Goal: Communication & Community: Participate in discussion

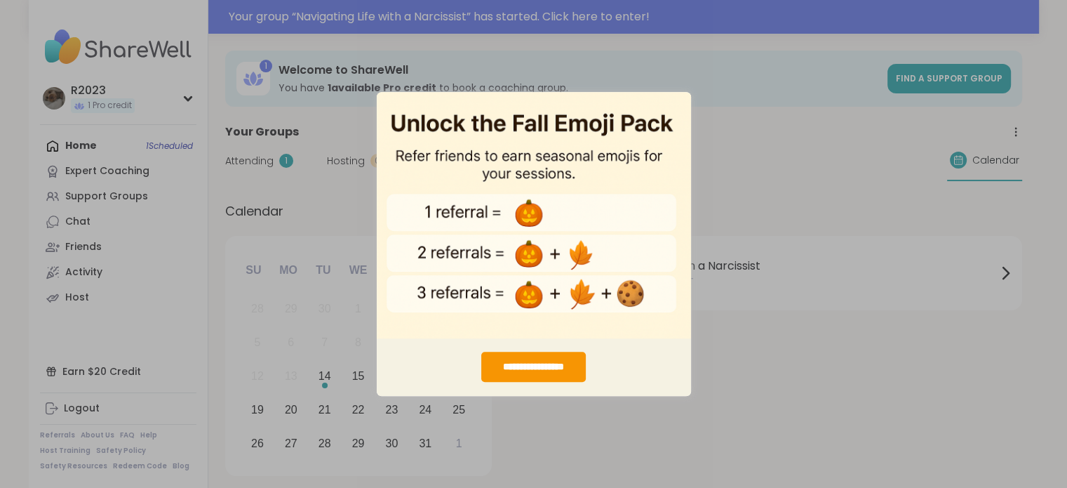
click at [741, 170] on div "**********" at bounding box center [533, 244] width 1067 height 488
drag, startPoint x: 338, startPoint y: 205, endPoint x: 279, endPoint y: 168, distance: 70.3
click at [338, 201] on div "**********" at bounding box center [533, 244] width 1067 height 488
click at [259, 163] on div "**********" at bounding box center [533, 244] width 1067 height 488
click at [595, 133] on img "entering modal" at bounding box center [534, 214] width 314 height 247
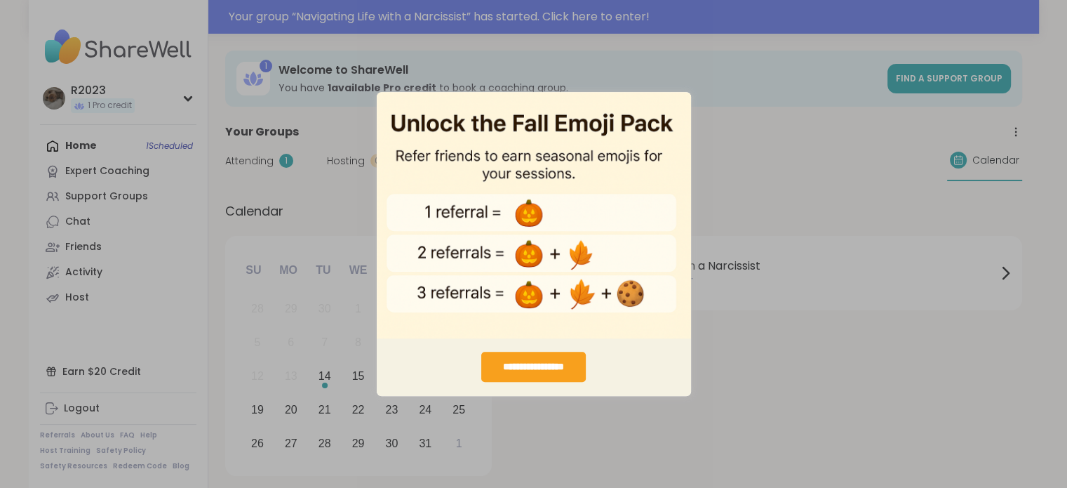
click at [545, 361] on div "**********" at bounding box center [533, 367] width 105 height 30
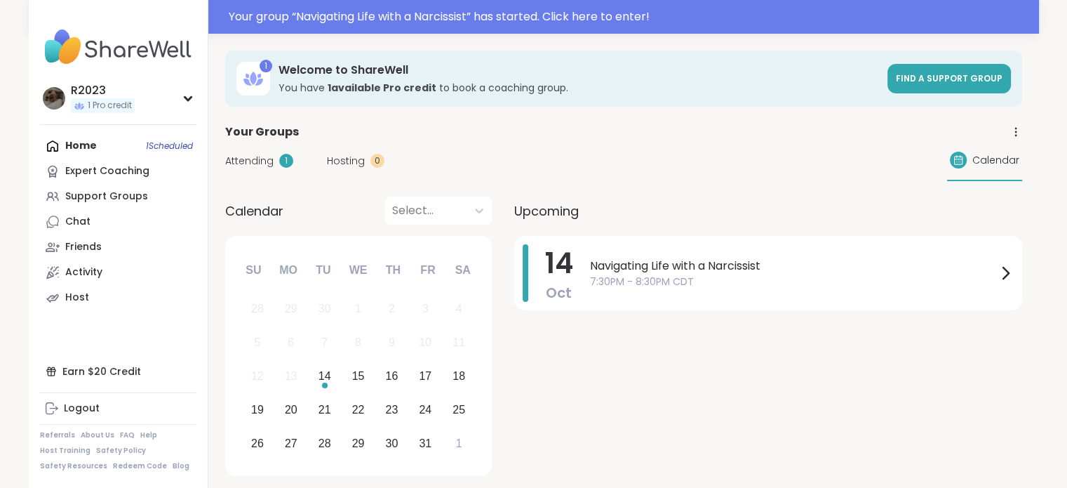
click at [250, 162] on span "Attending" at bounding box center [249, 161] width 48 height 15
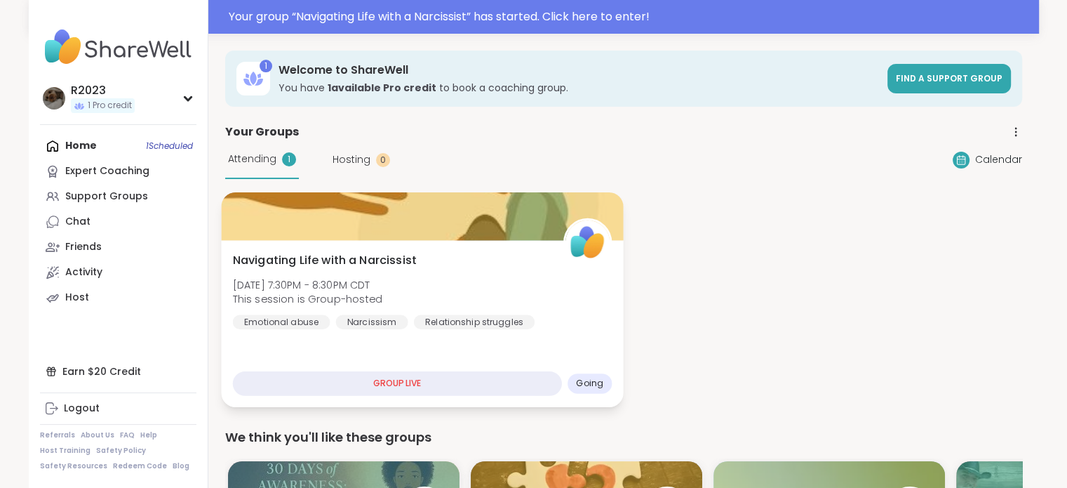
click at [399, 378] on div "GROUP LIVE" at bounding box center [396, 383] width 329 height 25
click at [446, 354] on div "Navigating Life with a Narcissist Tue, Oct 14 | 7:30PM - 8:30PM CDT This sessio…" at bounding box center [422, 323] width 402 height 167
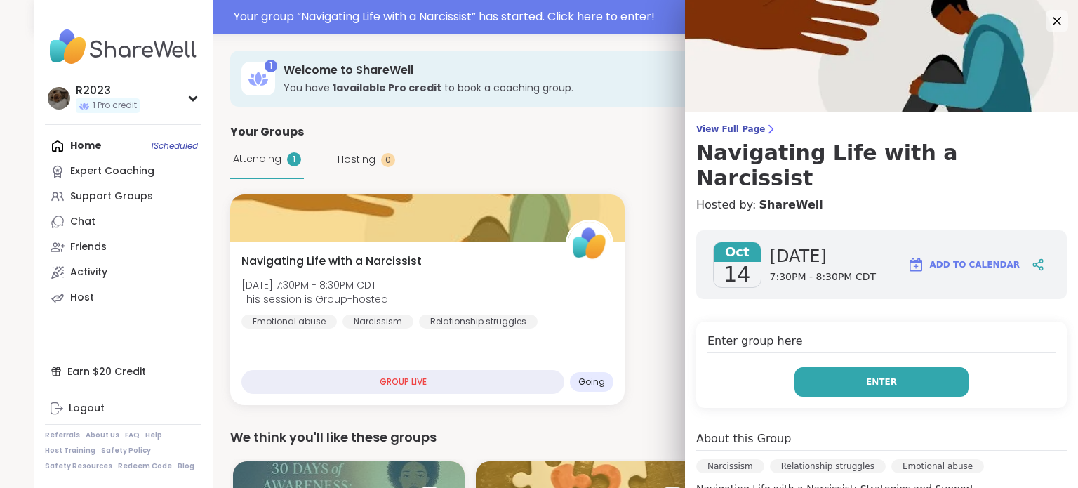
click at [822, 367] on button "Enter" at bounding box center [881, 381] width 174 height 29
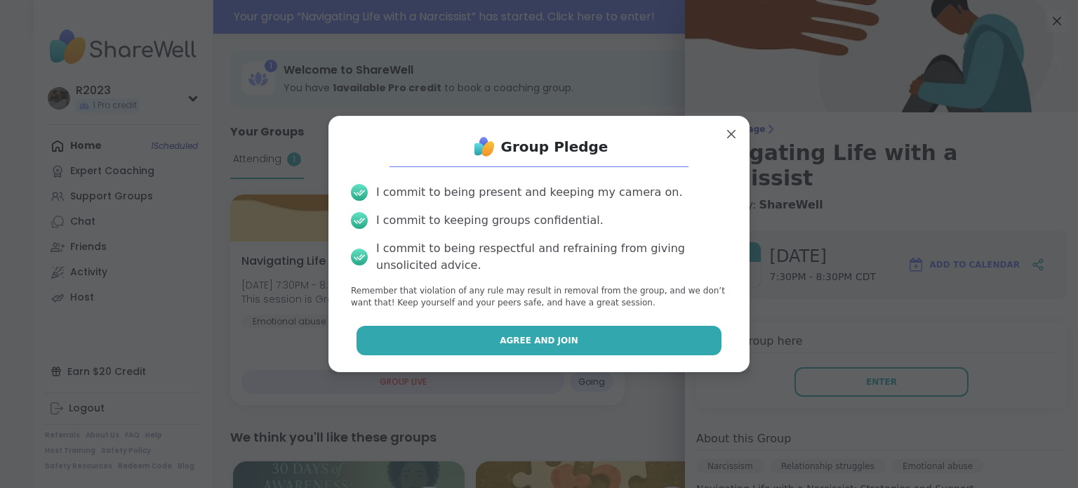
click at [563, 339] on button "Agree and Join" at bounding box center [539, 340] width 366 height 29
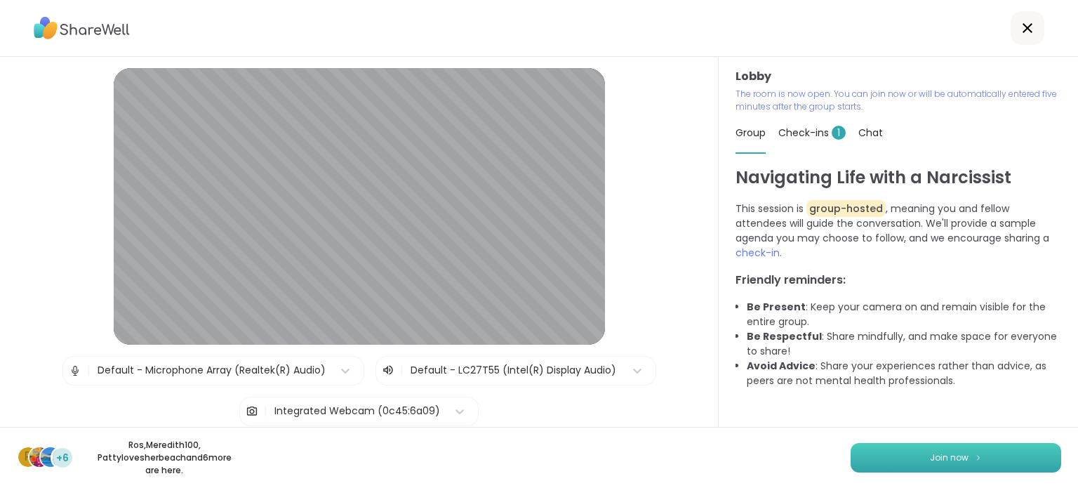
click at [949, 460] on span "Join now" at bounding box center [949, 457] width 39 height 13
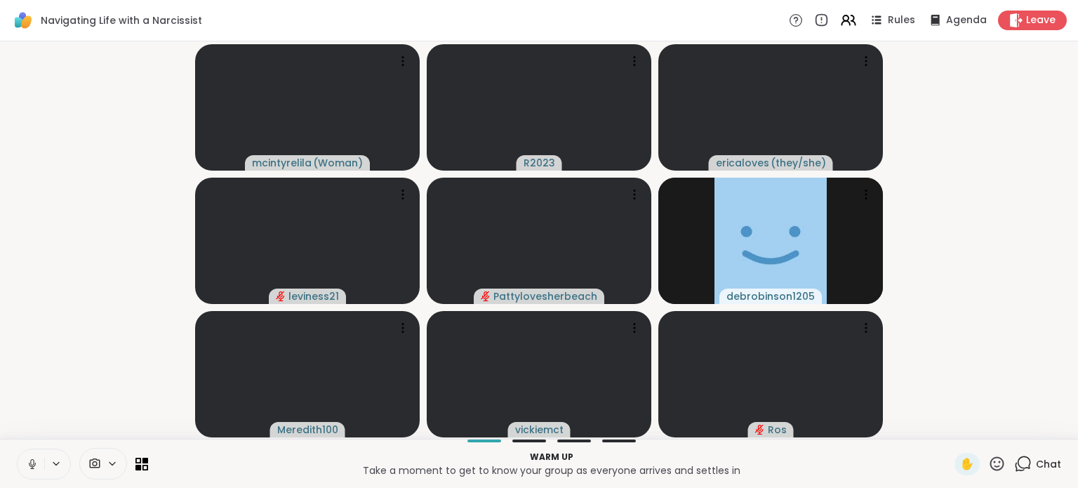
click at [29, 465] on icon at bounding box center [32, 464] width 7 height 4
click at [522, 441] on div at bounding box center [529, 440] width 34 height 3
click at [138, 467] on icon at bounding box center [138, 467] width 6 height 6
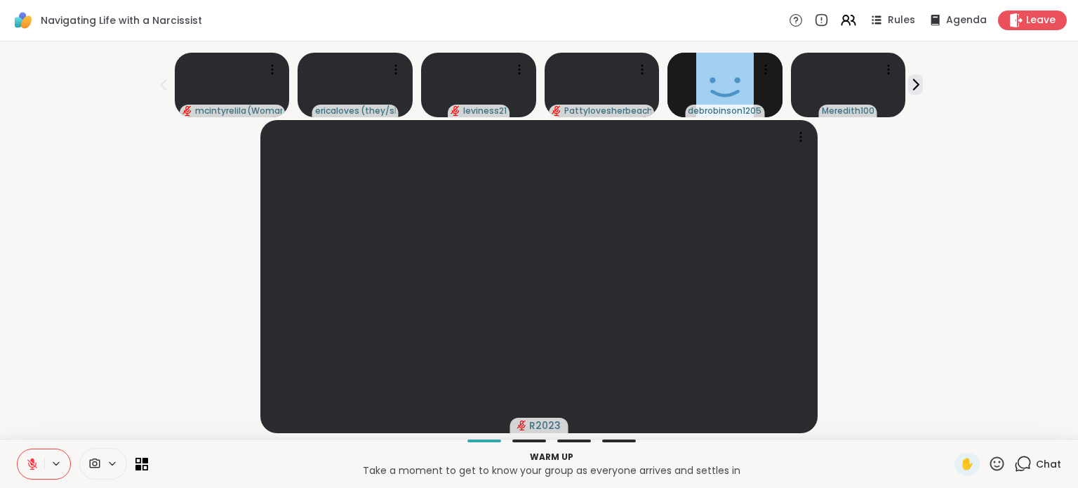
click at [147, 469] on div "Warm up Take a moment to get to know your group as everyone arrives and settles…" at bounding box center [539, 463] width 1078 height 49
click at [142, 470] on icon at bounding box center [145, 467] width 6 height 6
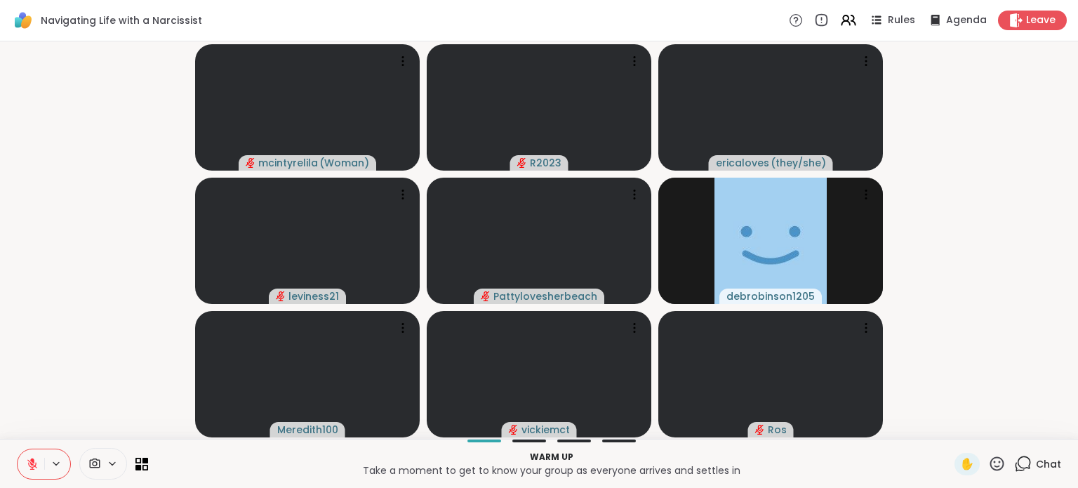
click at [1034, 347] on video-player-container "mcintyrelila ( Woman ) R2023 ericaloves ( they/she ) leviness21 Pattylovesherbe…" at bounding box center [538, 240] width 1061 height 386
click at [1017, 468] on icon at bounding box center [1023, 462] width 13 height 13
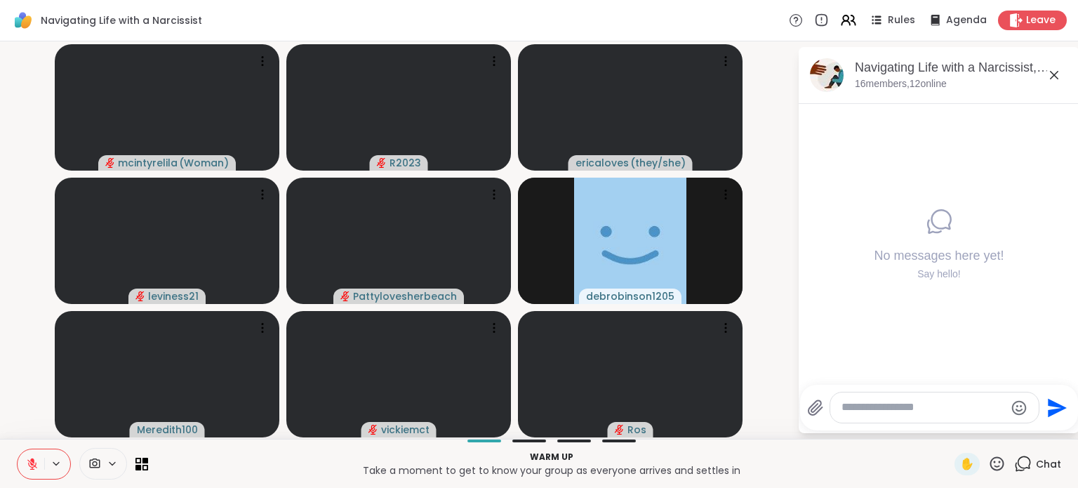
click at [521, 440] on div at bounding box center [529, 440] width 34 height 3
click at [557, 439] on div at bounding box center [574, 440] width 34 height 3
click at [604, 440] on div at bounding box center [619, 440] width 34 height 3
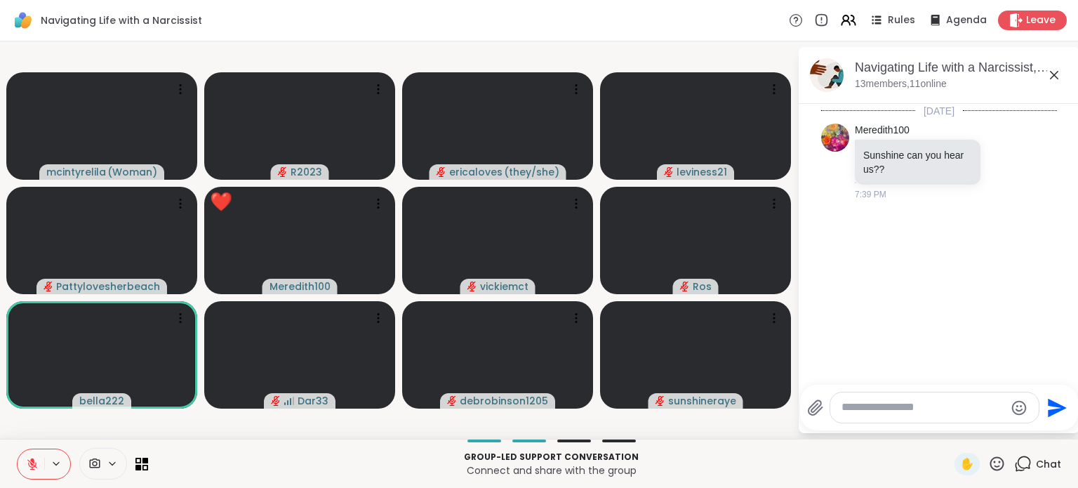
click at [894, 403] on textarea "Type your message" at bounding box center [922, 407] width 163 height 15
type textarea "**********"
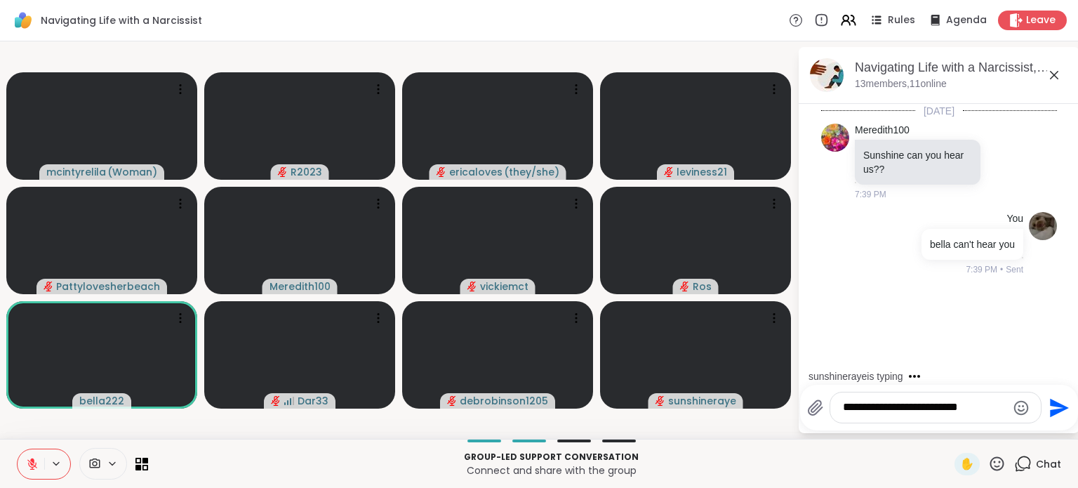
type textarea "**********"
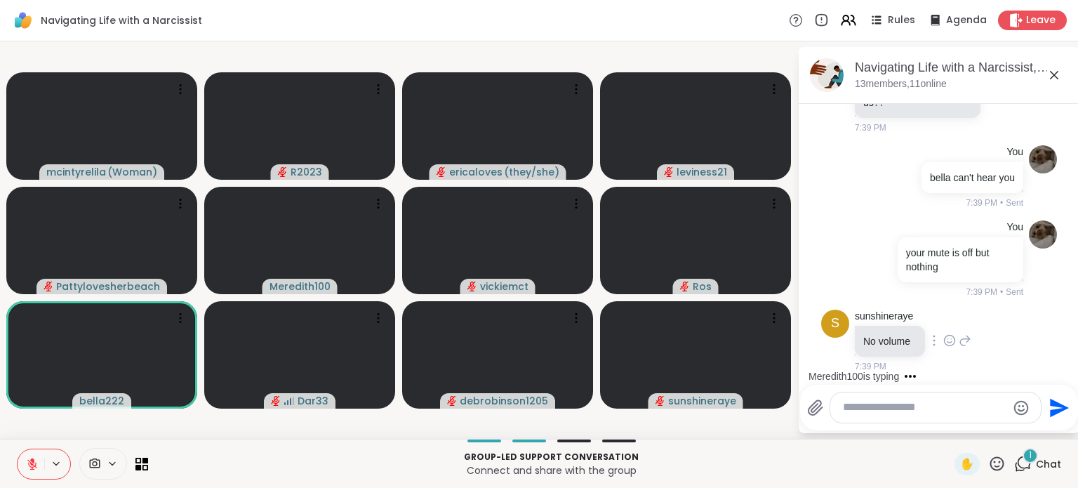
scroll to position [155, 0]
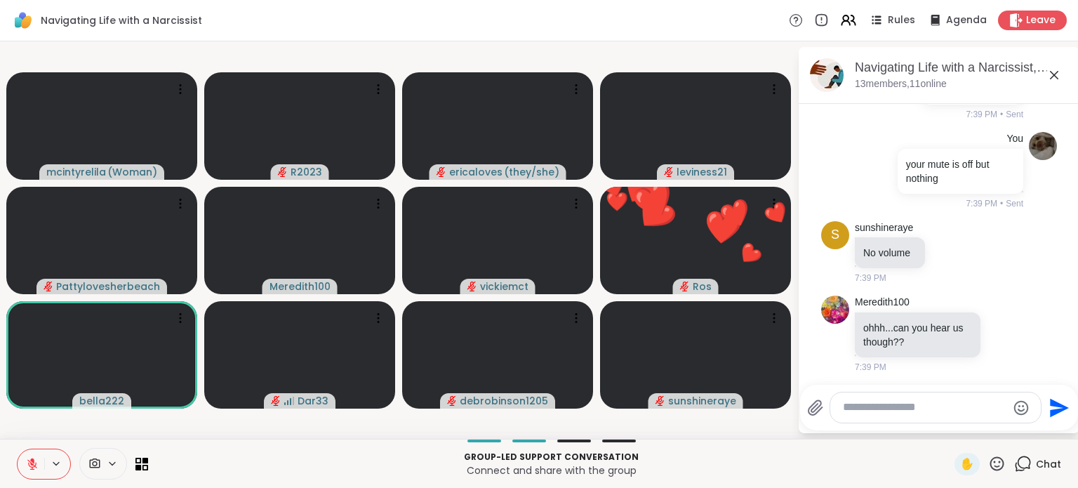
click at [904, 398] on div at bounding box center [935, 407] width 211 height 30
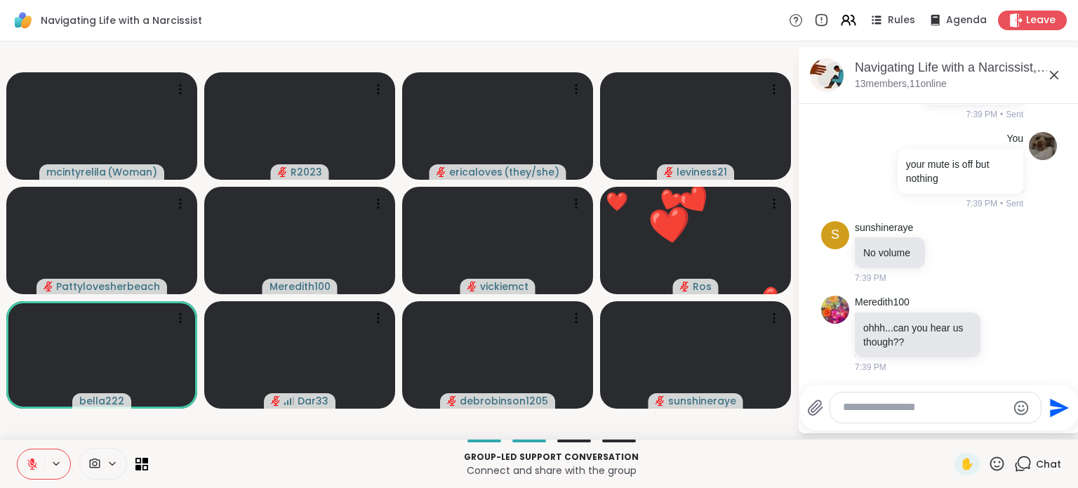
click at [904, 408] on textarea "Type your message" at bounding box center [924, 407] width 163 height 15
click at [874, 411] on textarea "Type your message" at bounding box center [924, 407] width 163 height 15
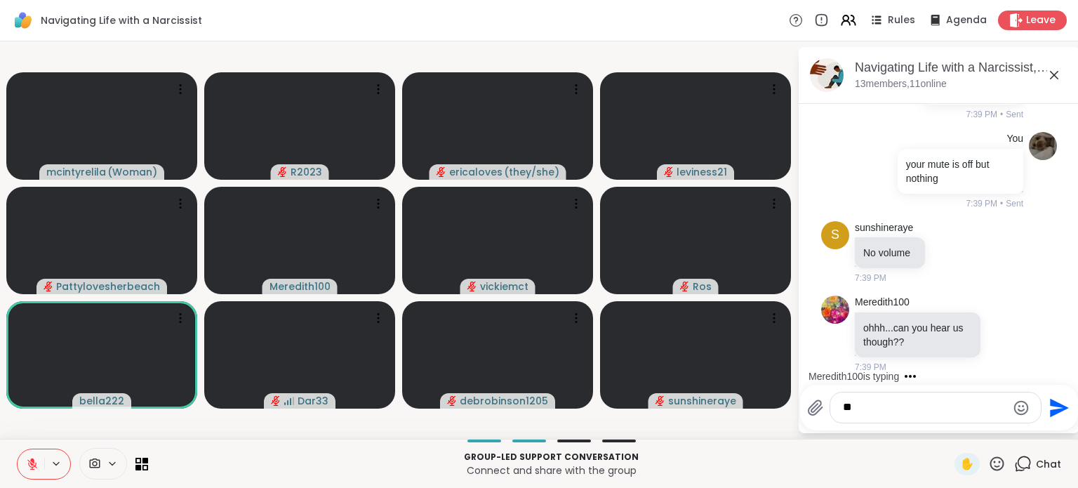
type textarea "*"
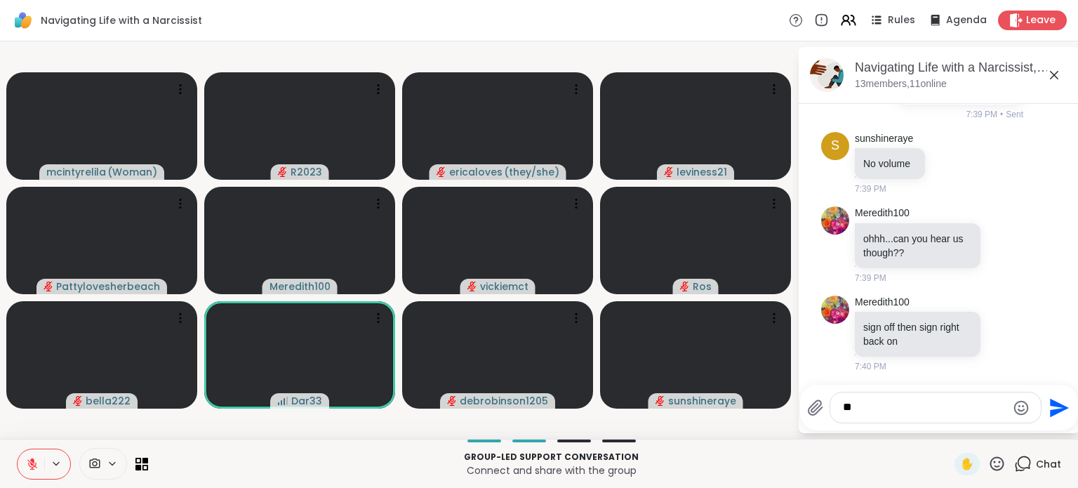
type textarea "*"
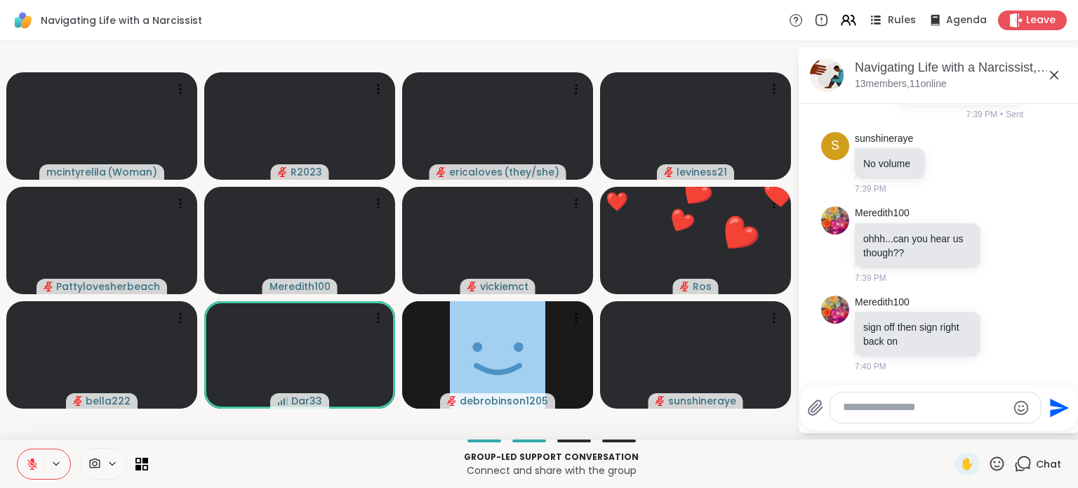
scroll to position [318, 0]
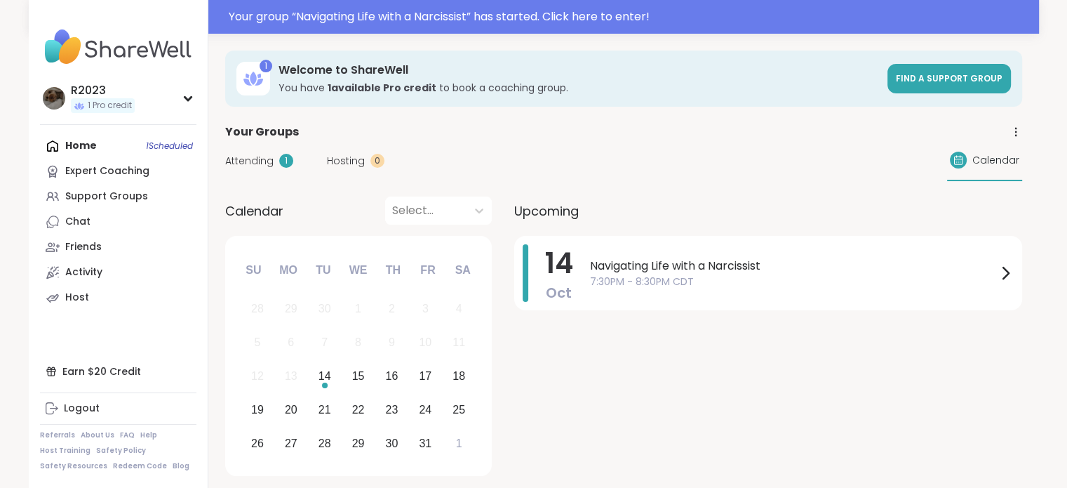
click at [262, 159] on span "Attending" at bounding box center [249, 161] width 48 height 15
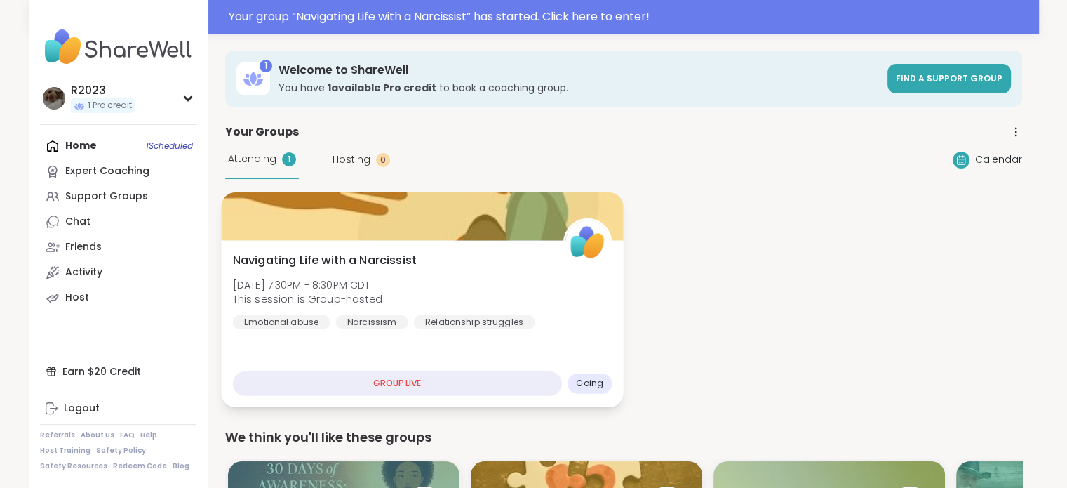
click at [435, 378] on div "GROUP LIVE" at bounding box center [396, 383] width 329 height 25
click at [436, 381] on div "GROUP LIVE" at bounding box center [396, 383] width 329 height 25
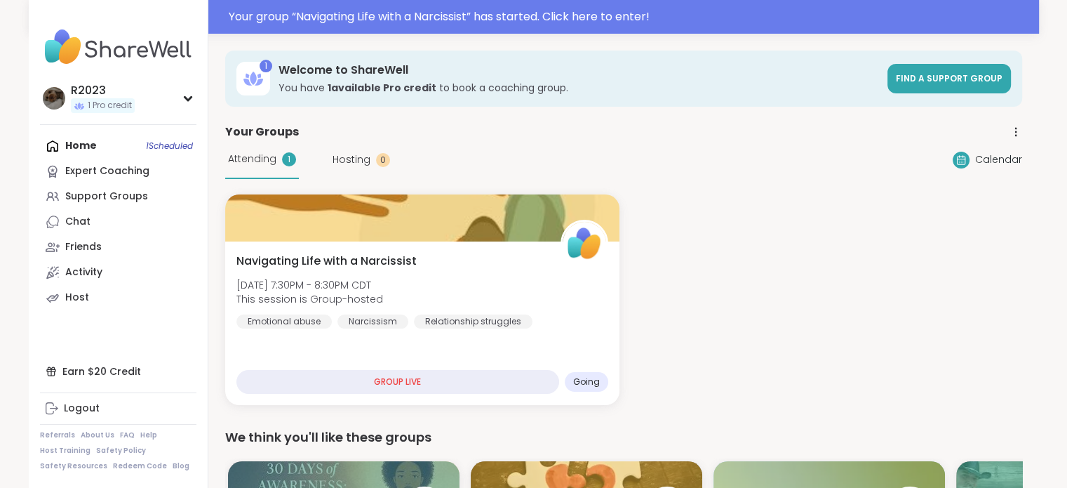
click at [556, 20] on div "Your group “ Navigating Life with a Narcissist ” has started. Click here to ent…" at bounding box center [630, 16] width 802 height 17
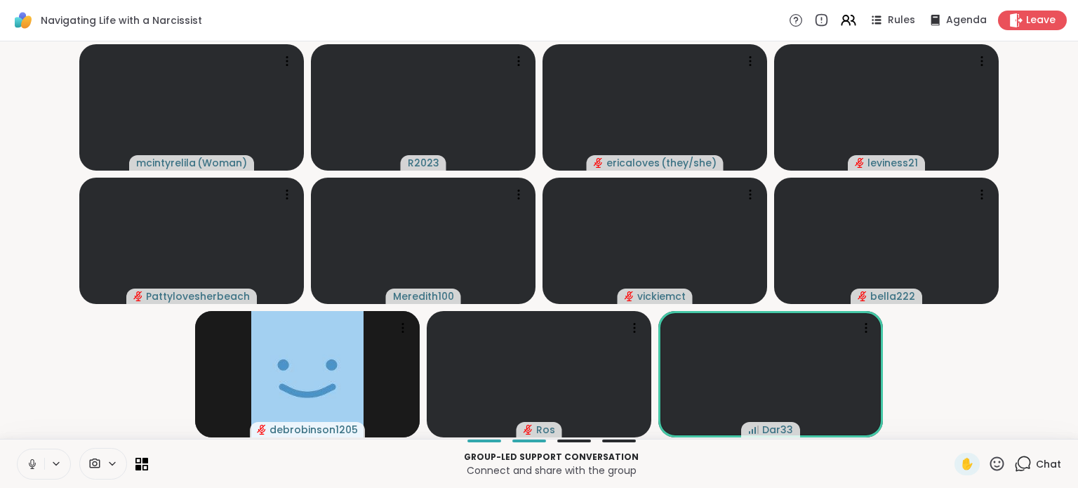
click at [1017, 467] on icon at bounding box center [1023, 462] width 13 height 13
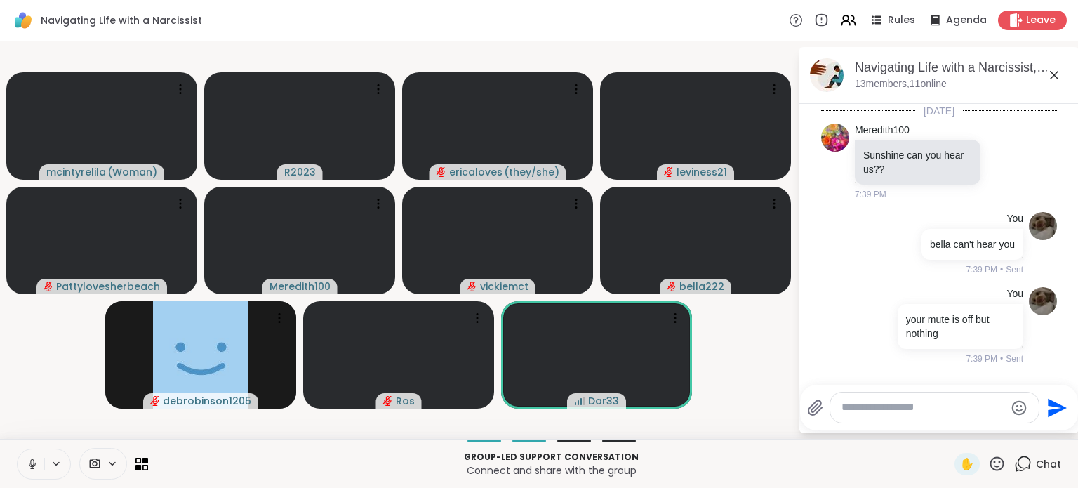
scroll to position [318, 0]
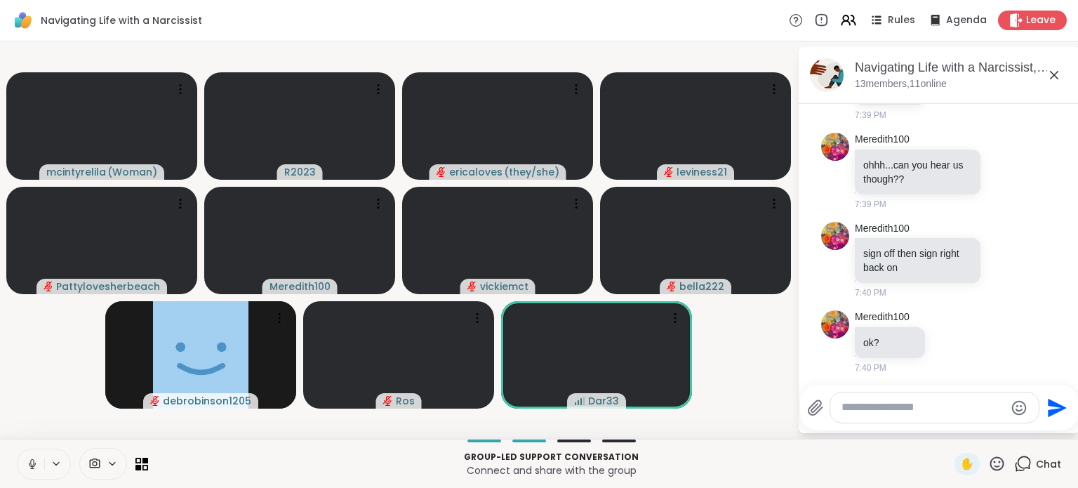
click at [867, 406] on textarea "Type your message" at bounding box center [922, 407] width 163 height 15
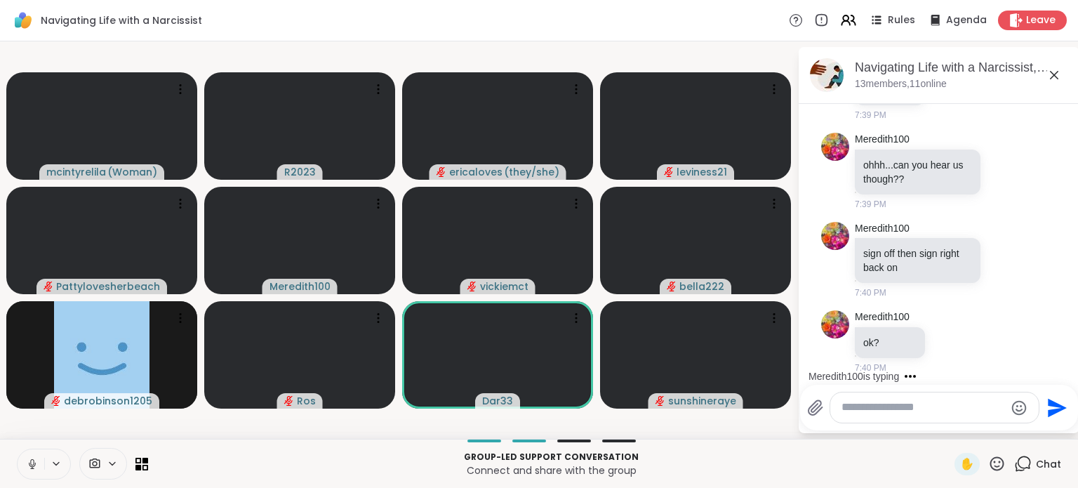
click at [37, 467] on icon at bounding box center [32, 464] width 13 height 13
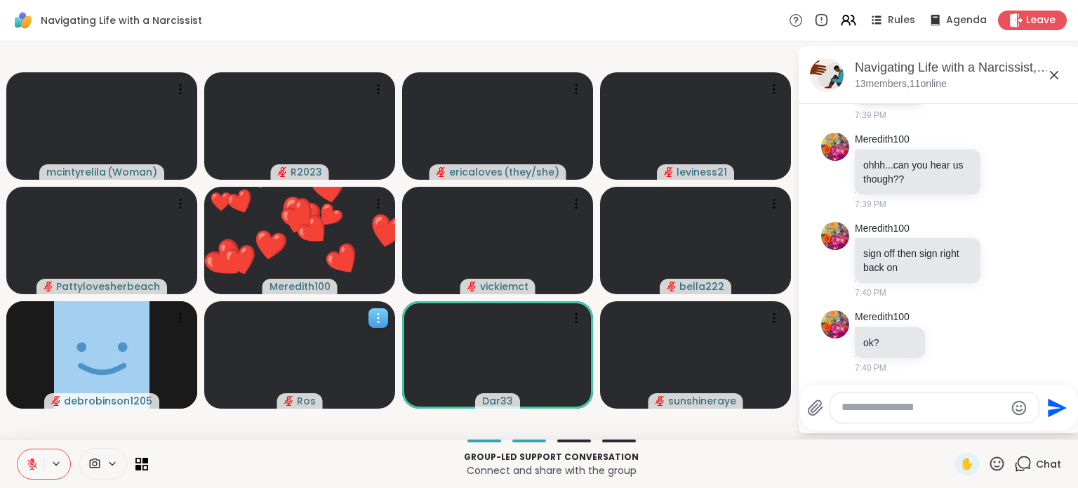
scroll to position [435, 0]
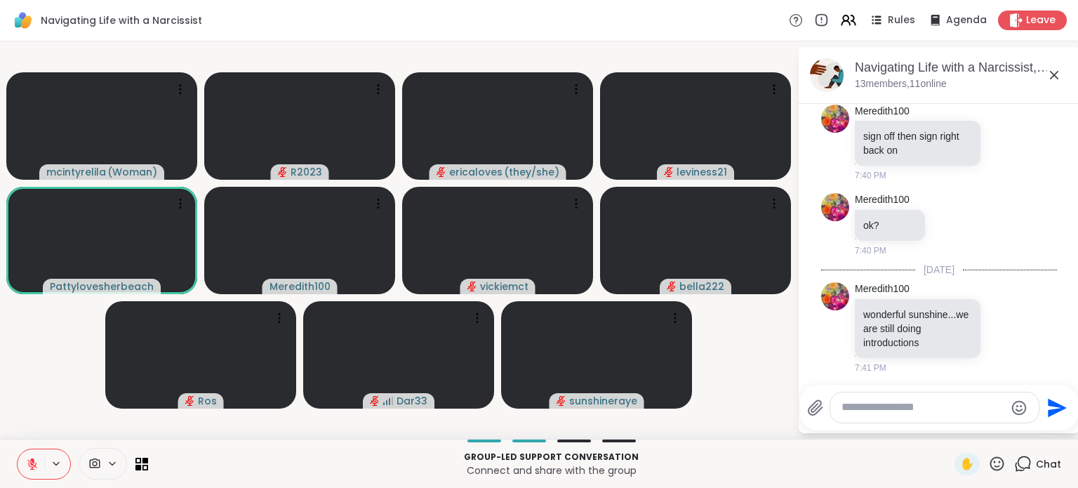
click at [852, 412] on textarea "Type your message" at bounding box center [922, 407] width 163 height 15
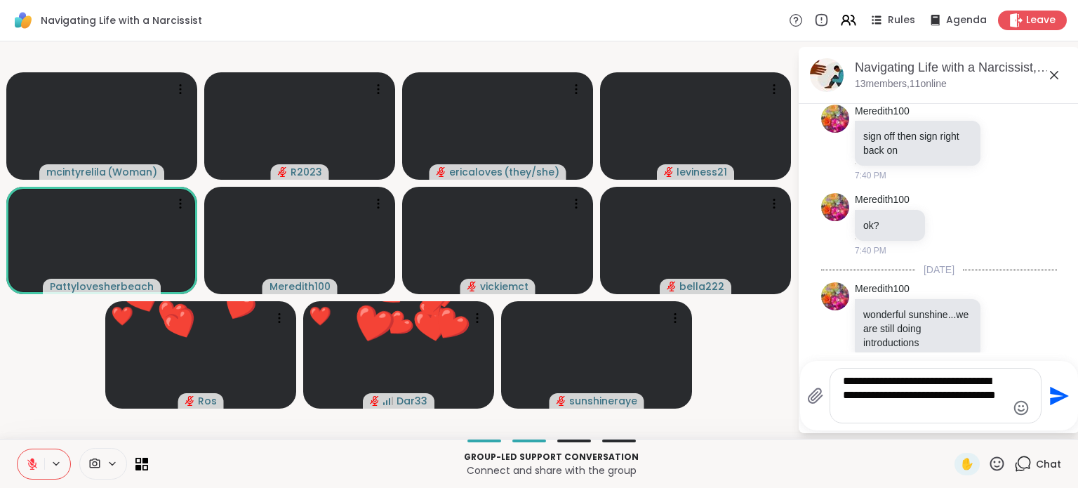
type textarea "**********"
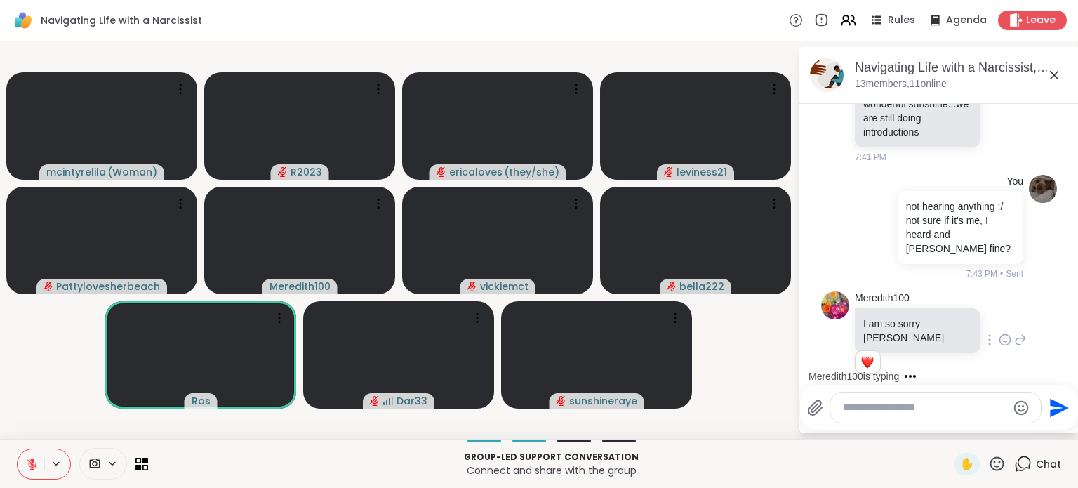
scroll to position [749, 0]
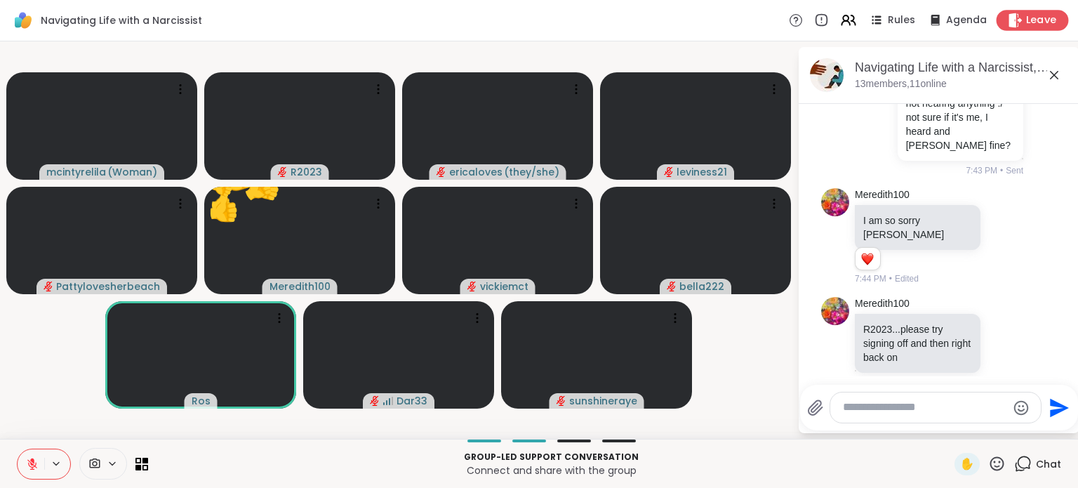
click at [997, 15] on div "Leave" at bounding box center [1032, 20] width 72 height 20
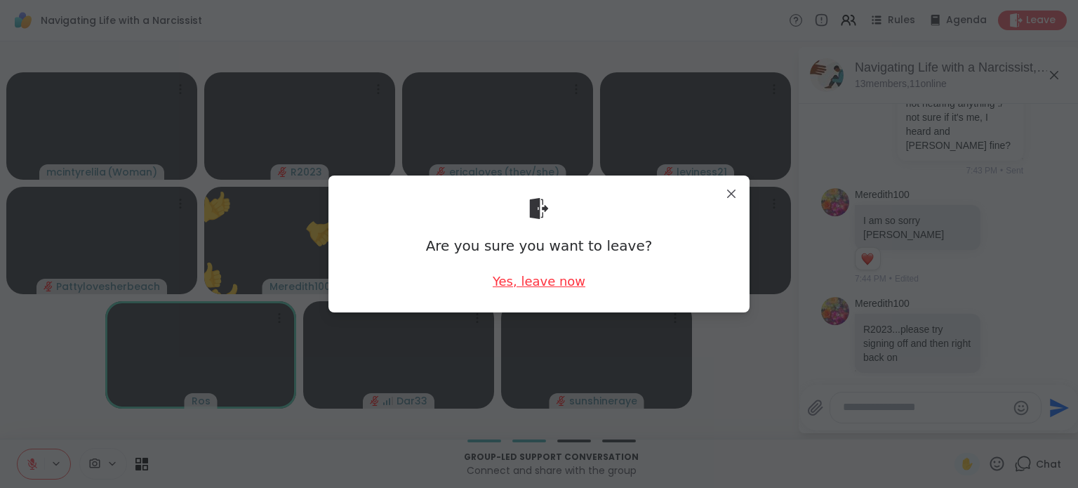
click at [533, 284] on div "Yes, leave now" at bounding box center [539, 281] width 93 height 18
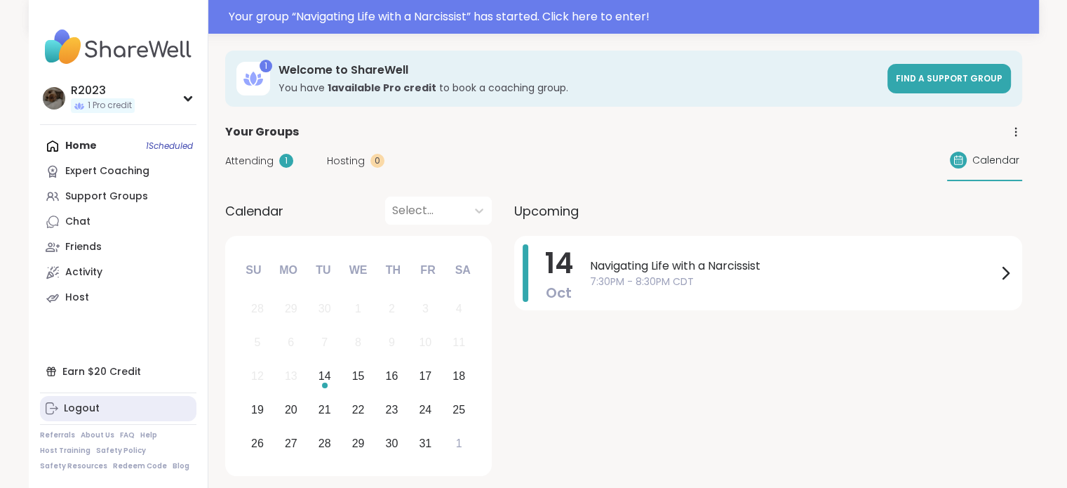
click at [69, 403] on div "Logout" at bounding box center [82, 408] width 36 height 14
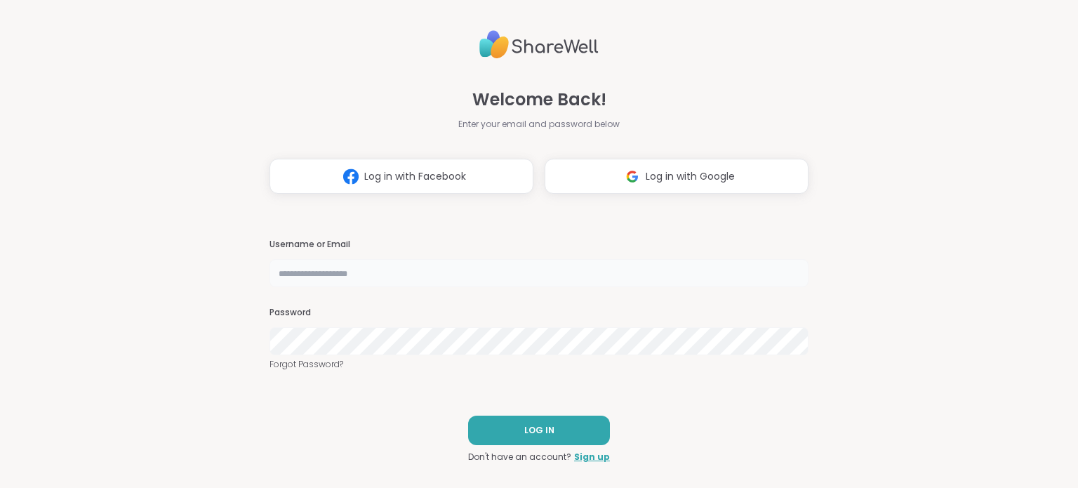
click at [398, 277] on input "text" at bounding box center [538, 273] width 539 height 28
type input "**********"
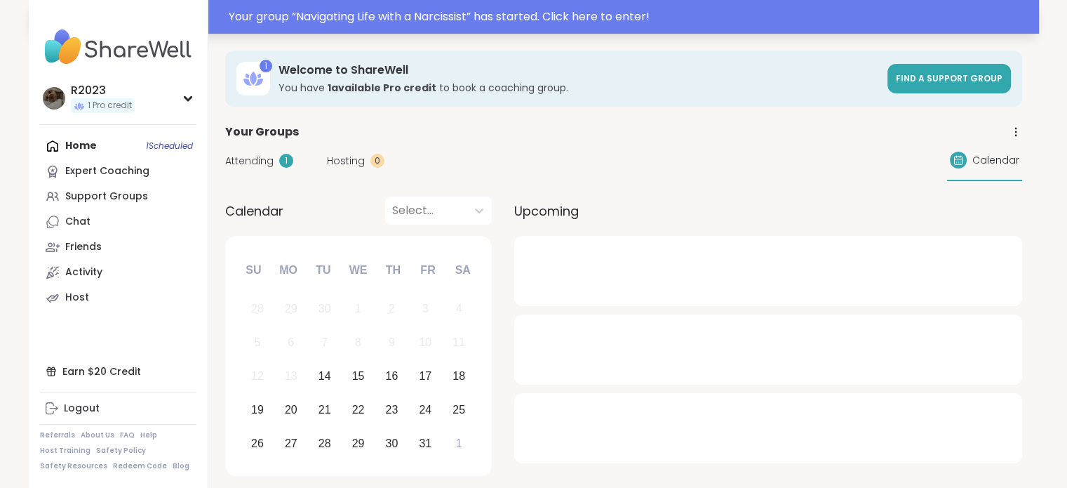
click at [532, 14] on div "Your group “ Navigating Life with a Narcissist ” has started. Click here to ent…" at bounding box center [630, 16] width 802 height 17
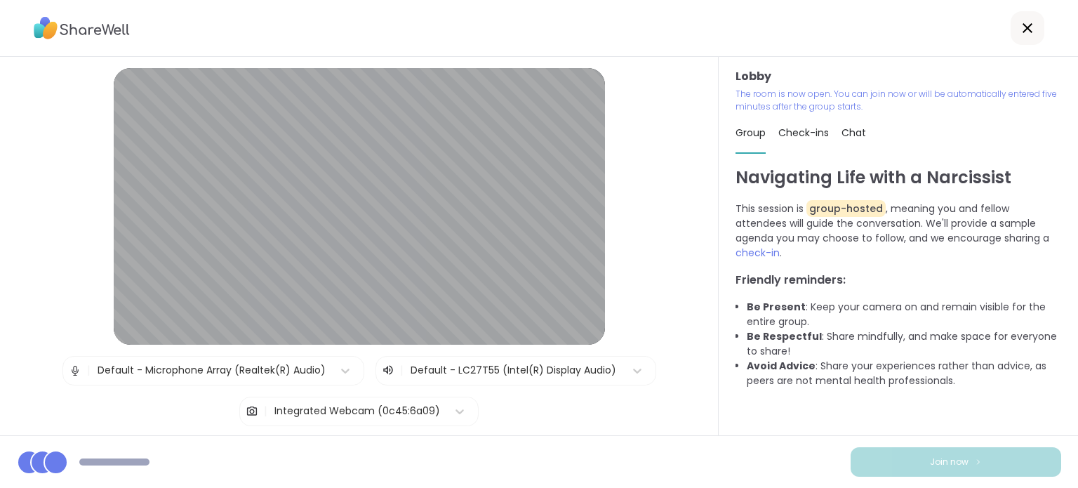
click at [69, 367] on img at bounding box center [75, 370] width 13 height 28
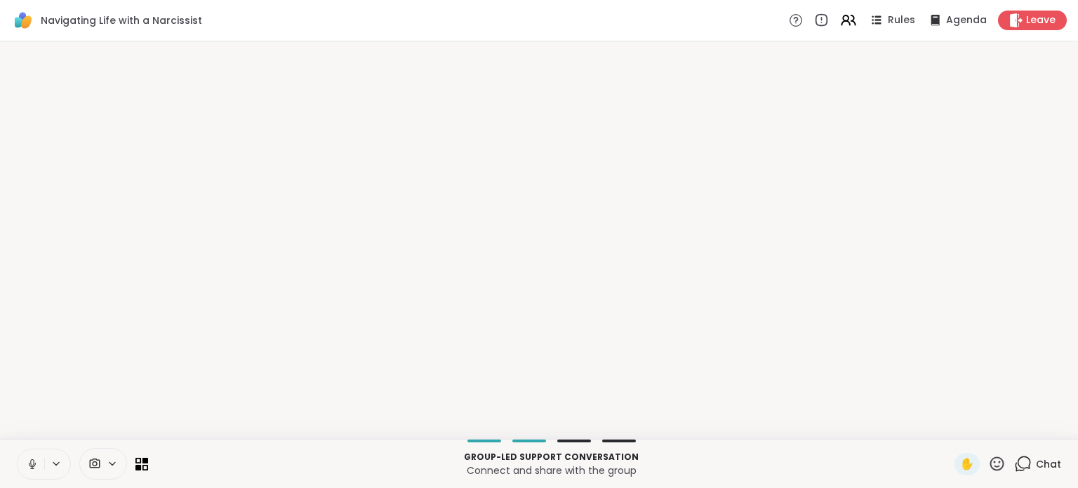
click at [897, 469] on p "Connect and share with the group" at bounding box center [550, 470] width 789 height 14
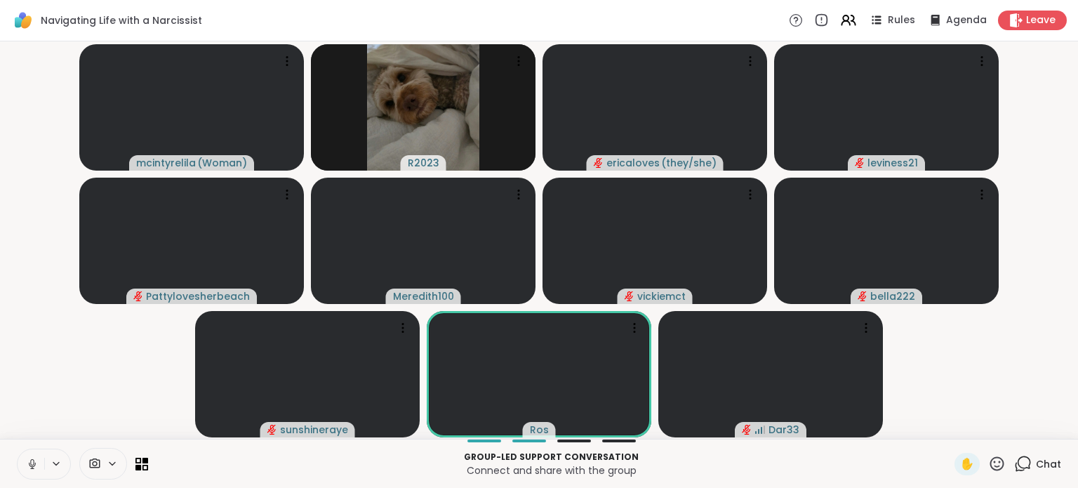
click at [29, 466] on icon at bounding box center [32, 464] width 13 height 13
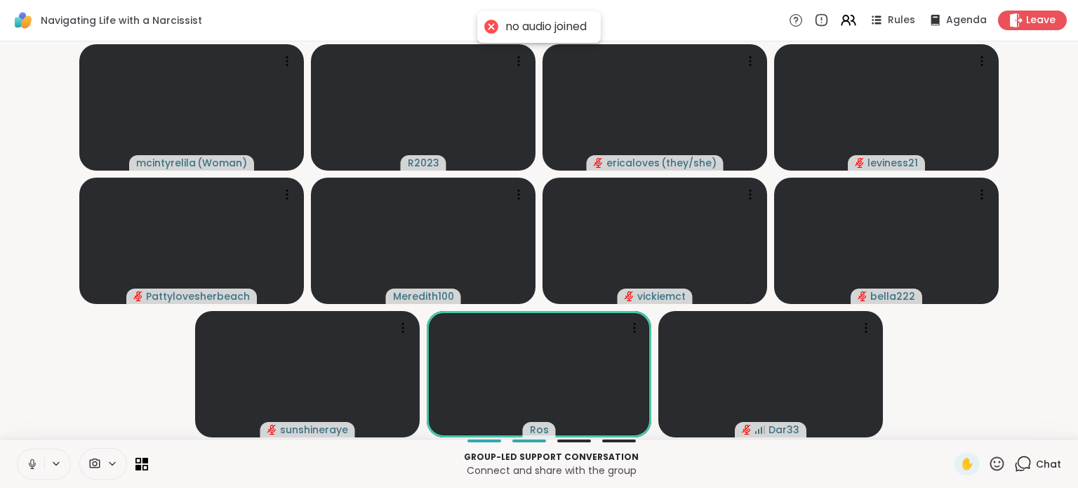
click at [32, 467] on icon at bounding box center [32, 464] width 13 height 13
click at [1019, 467] on icon at bounding box center [1023, 462] width 13 height 13
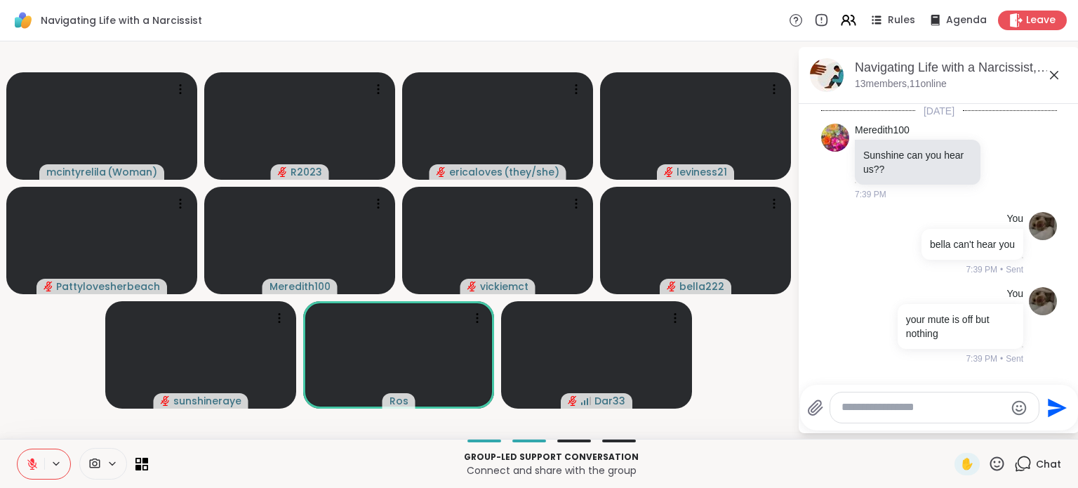
scroll to position [735, 0]
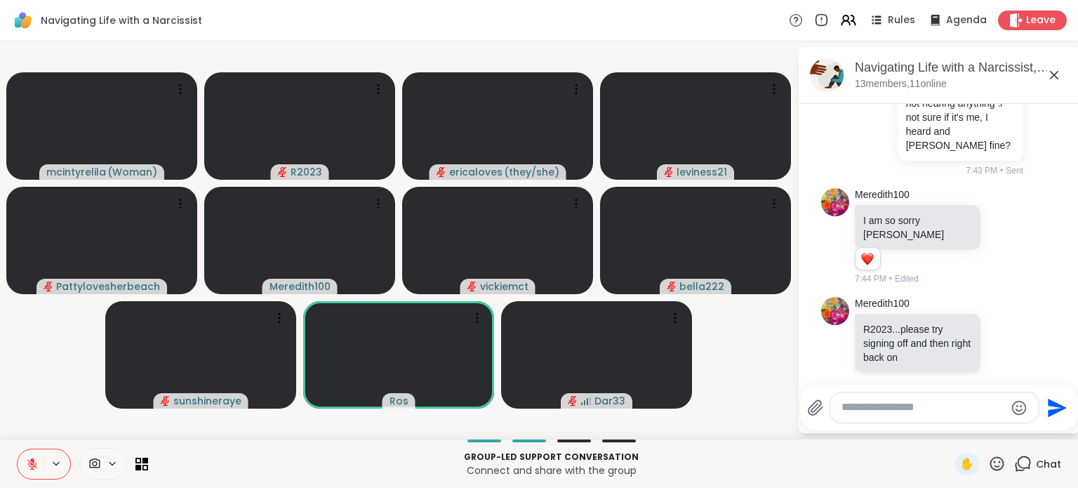
click at [949, 412] on textarea "Type your message" at bounding box center [922, 407] width 163 height 15
click at [999, 335] on icon at bounding box center [1005, 342] width 13 height 14
click at [968, 314] on div "Select Reaction: Thumbs up" at bounding box center [974, 320] width 13 height 13
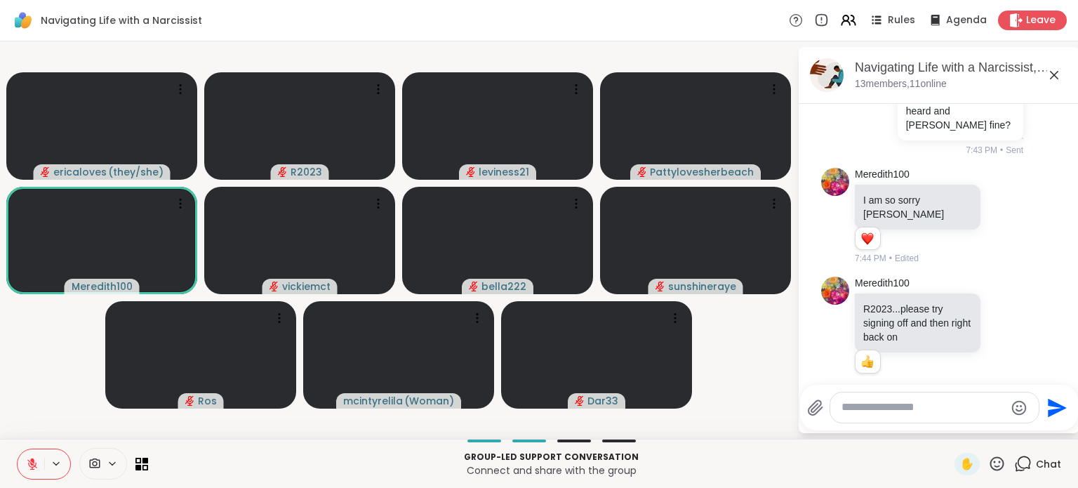
click at [32, 463] on icon at bounding box center [32, 464] width 10 height 10
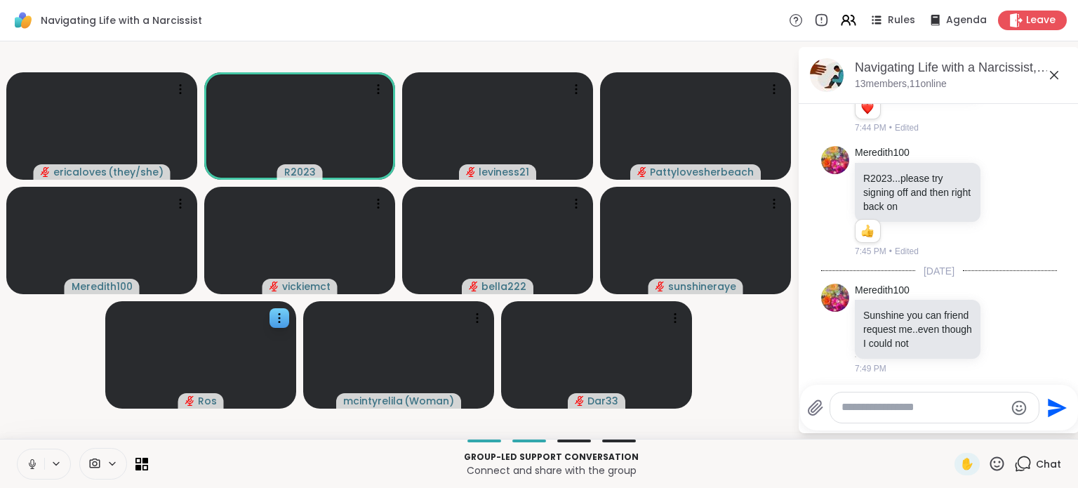
scroll to position [905, 0]
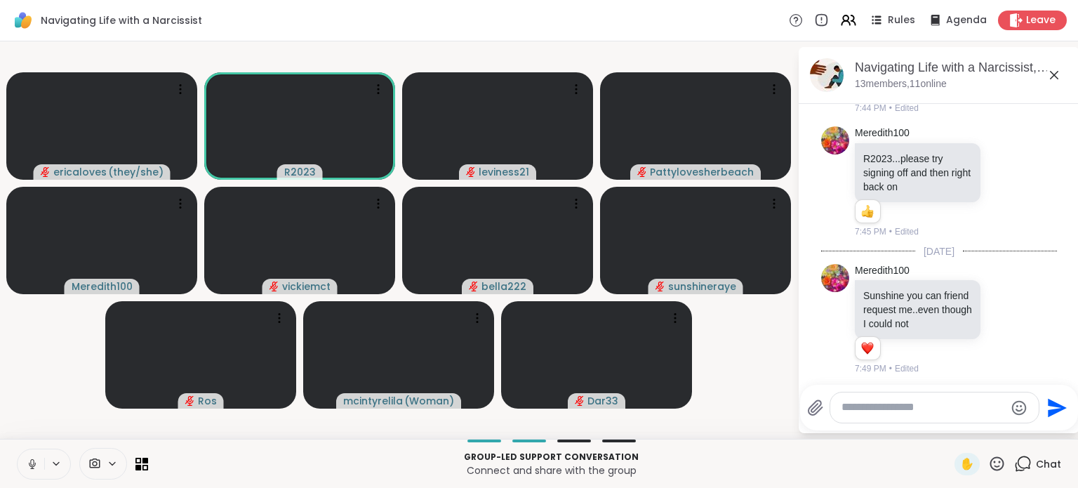
click at [36, 460] on icon at bounding box center [32, 464] width 13 height 13
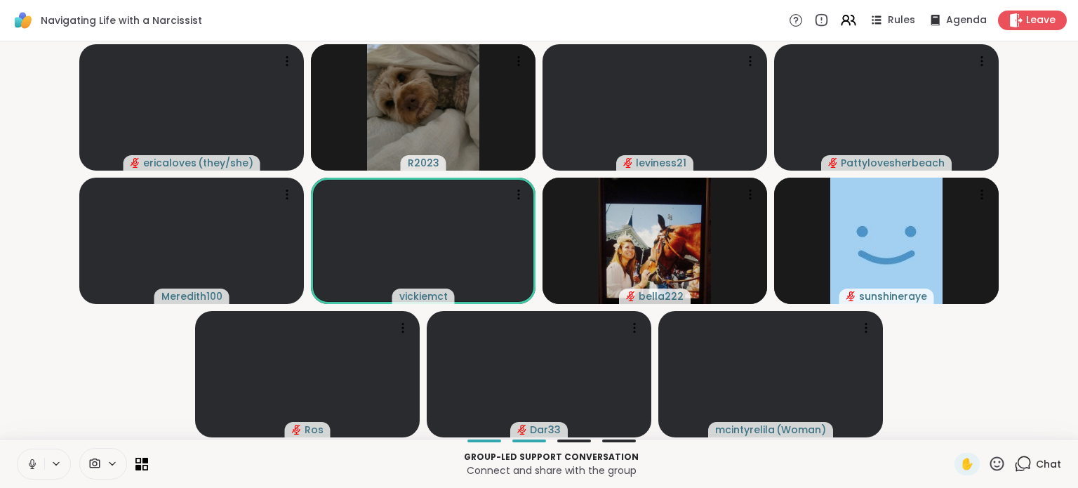
click at [32, 474] on button at bounding box center [31, 463] width 27 height 29
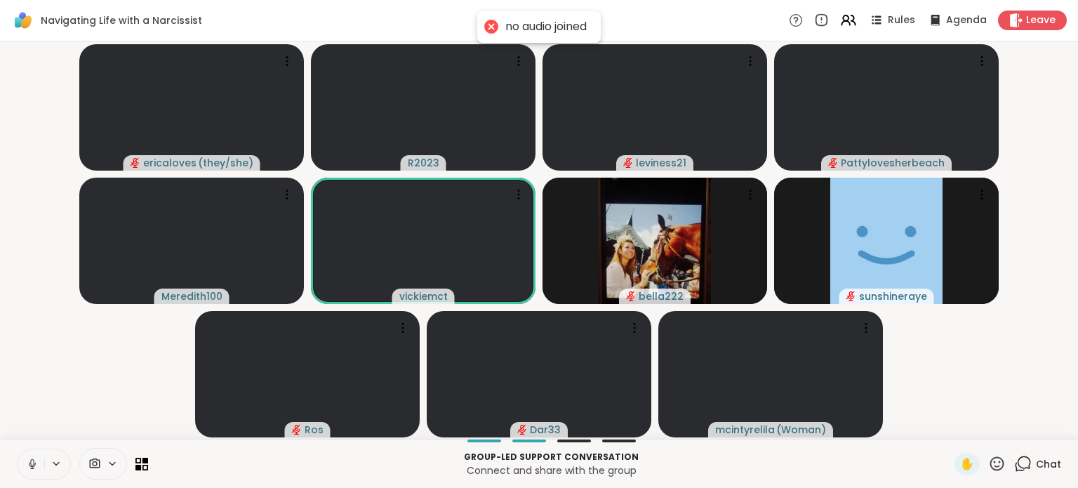
click at [32, 469] on icon at bounding box center [32, 464] width 13 height 13
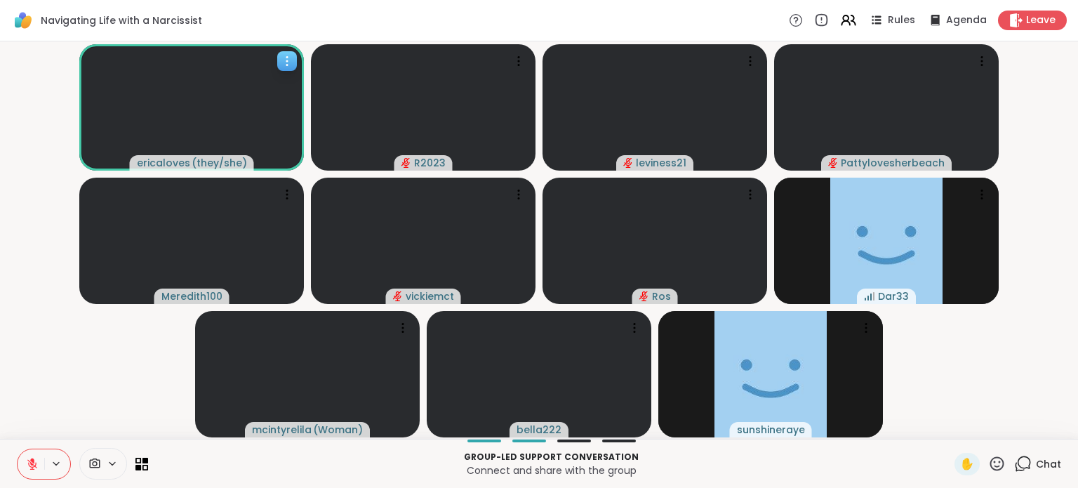
click at [295, 64] on div at bounding box center [287, 61] width 20 height 20
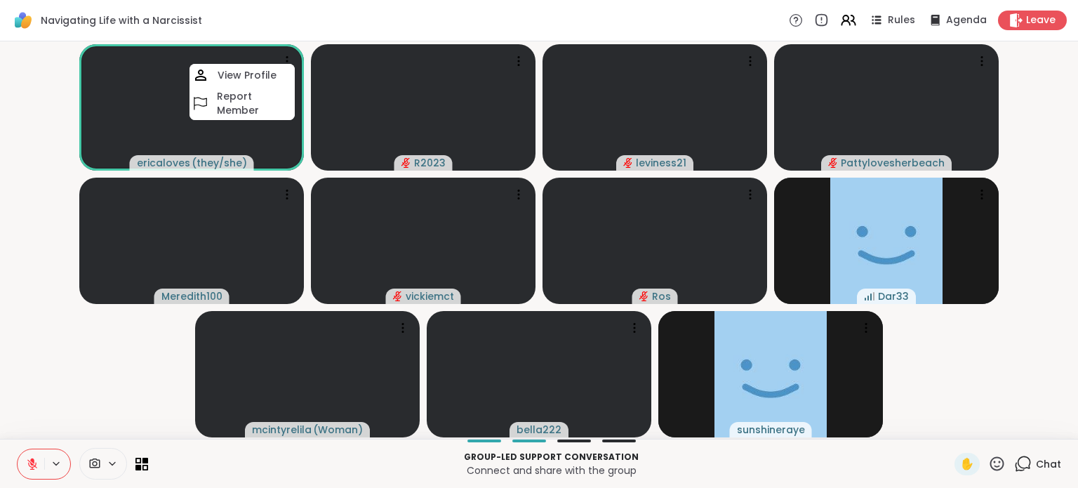
click at [45, 98] on video-player-container "ericaloves ( they/she ) View Profile Report Member R2023 leviness21 Pattylovesh…" at bounding box center [538, 240] width 1061 height 386
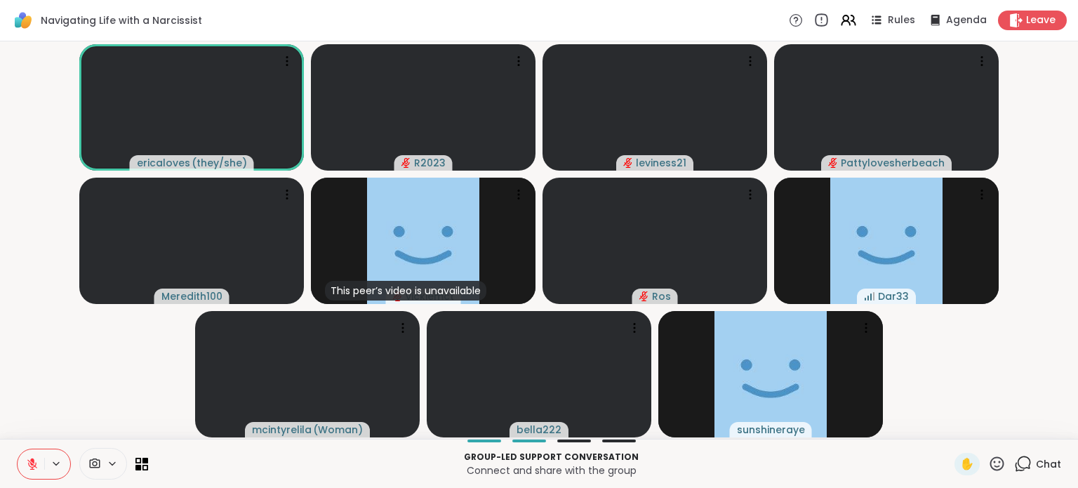
click at [814, 25] on icon at bounding box center [820, 20] width 15 height 15
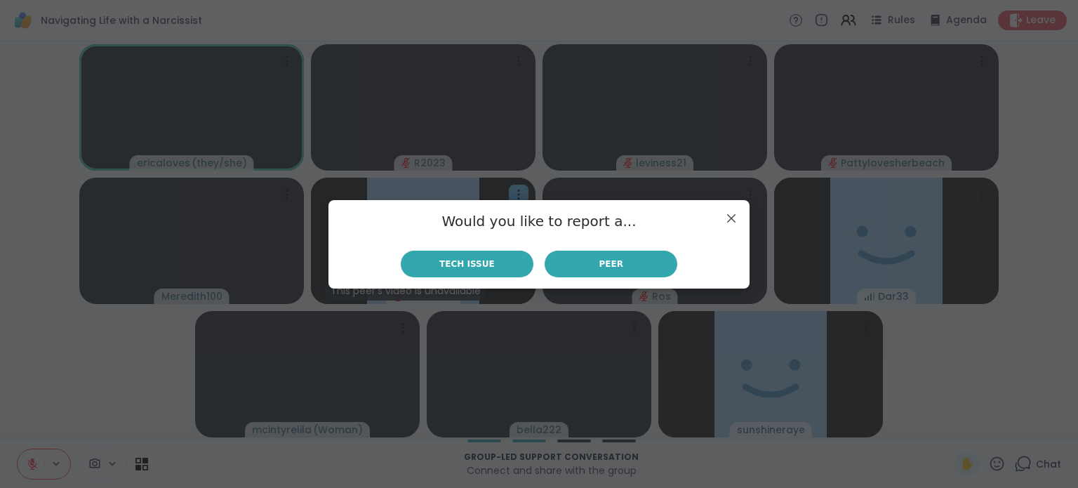
click at [466, 267] on span "Tech Issue" at bounding box center [466, 264] width 55 height 13
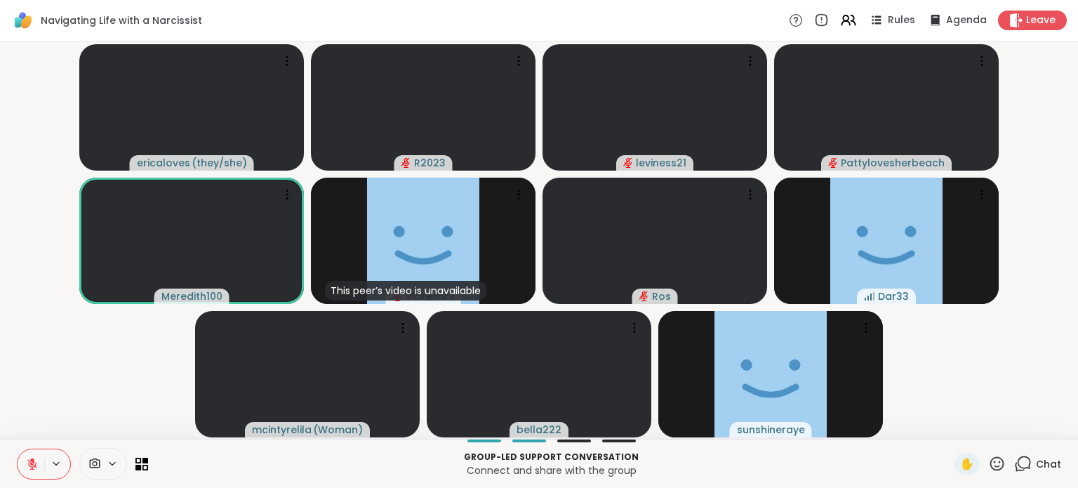
click at [943, 338] on video-player-container "ericaloves ( they/she ) R2023 leviness21 Pattylovesherbeach Meredith100 This pe…" at bounding box center [538, 240] width 1061 height 386
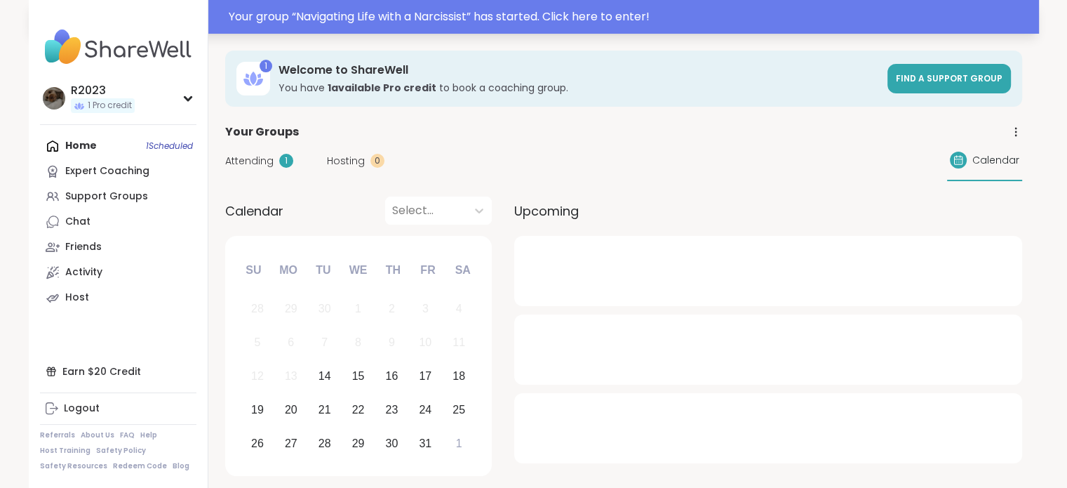
click at [907, 13] on div "Your group “ Navigating Life with a Narcissist ” has started. Click here to ent…" at bounding box center [630, 16] width 802 height 17
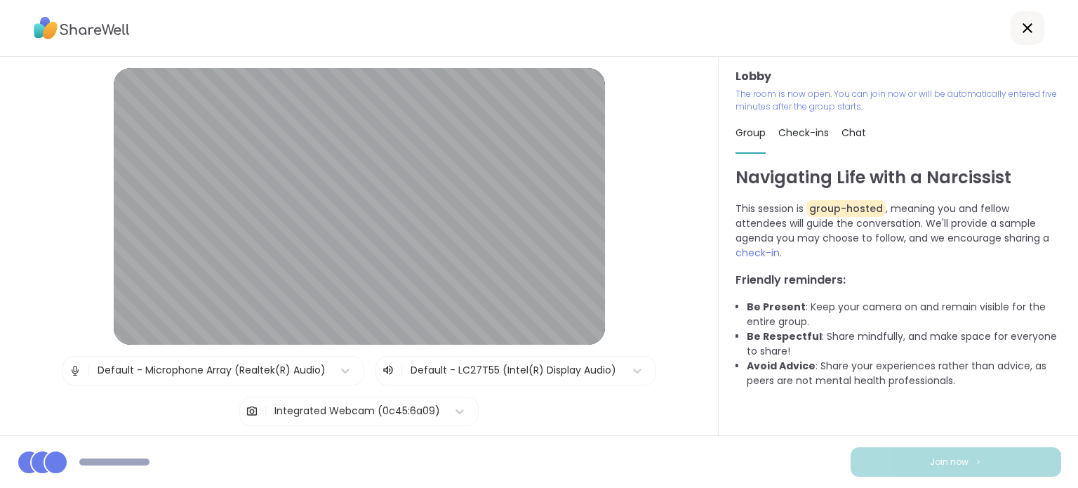
click at [579, 378] on div at bounding box center [513, 370] width 207 height 18
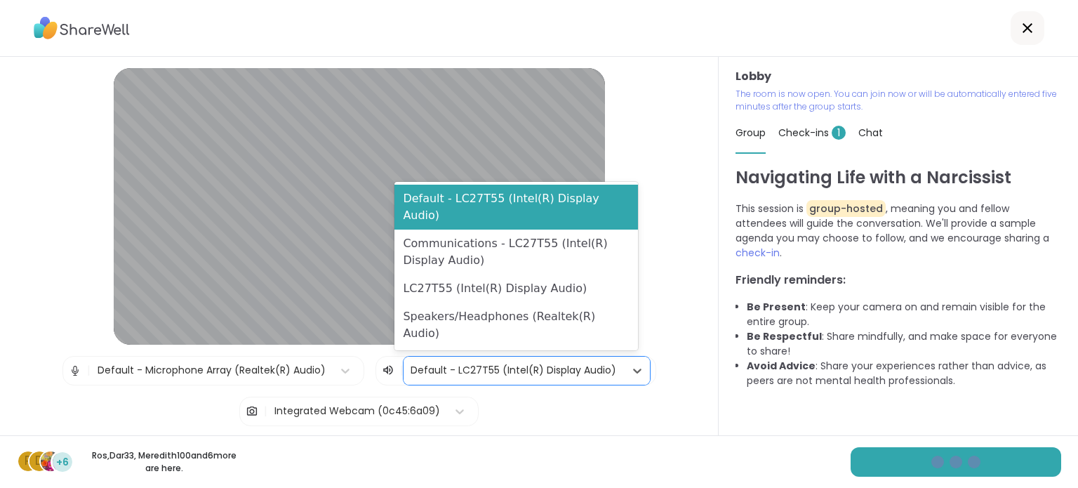
click at [550, 398] on div "| Default - Microphone Array (Realtek(R) Audio) | 4 results available. Use Up a…" at bounding box center [359, 391] width 594 height 70
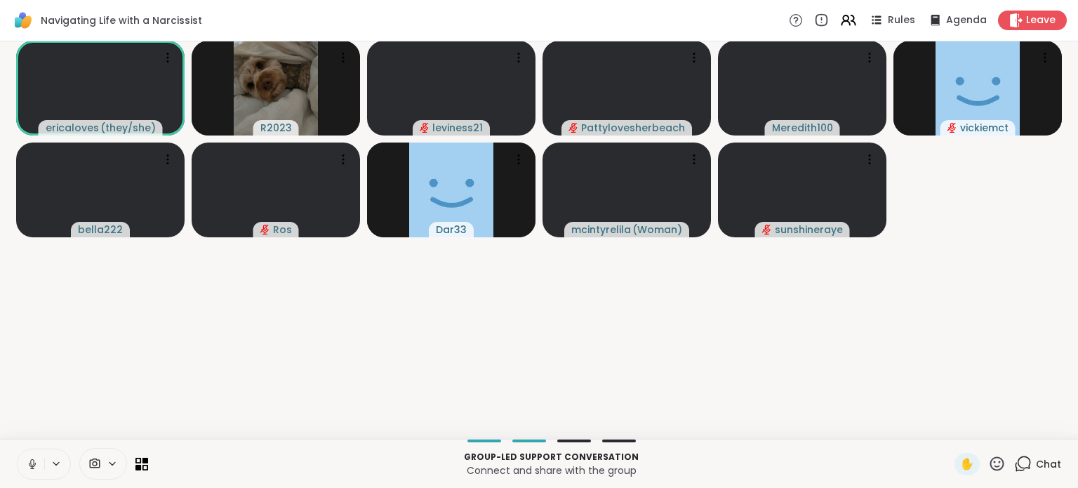
click at [34, 468] on icon at bounding box center [32, 467] width 4 height 1
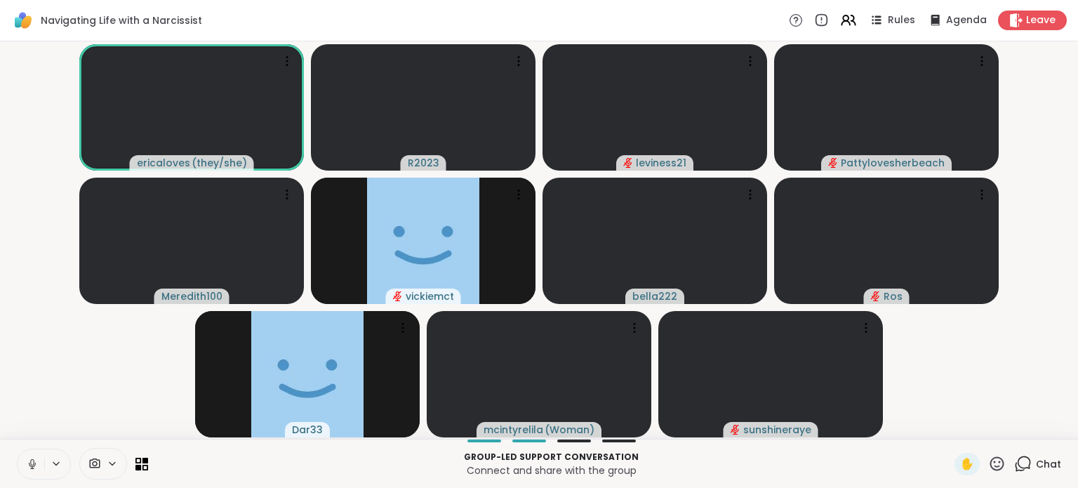
click at [32, 464] on icon at bounding box center [32, 464] width 13 height 13
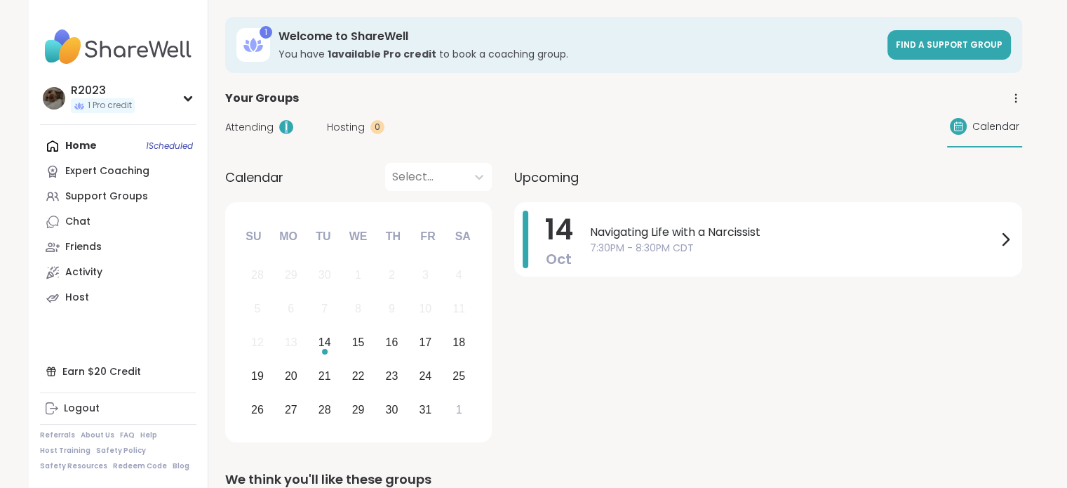
click at [281, 129] on div "1" at bounding box center [286, 127] width 14 height 14
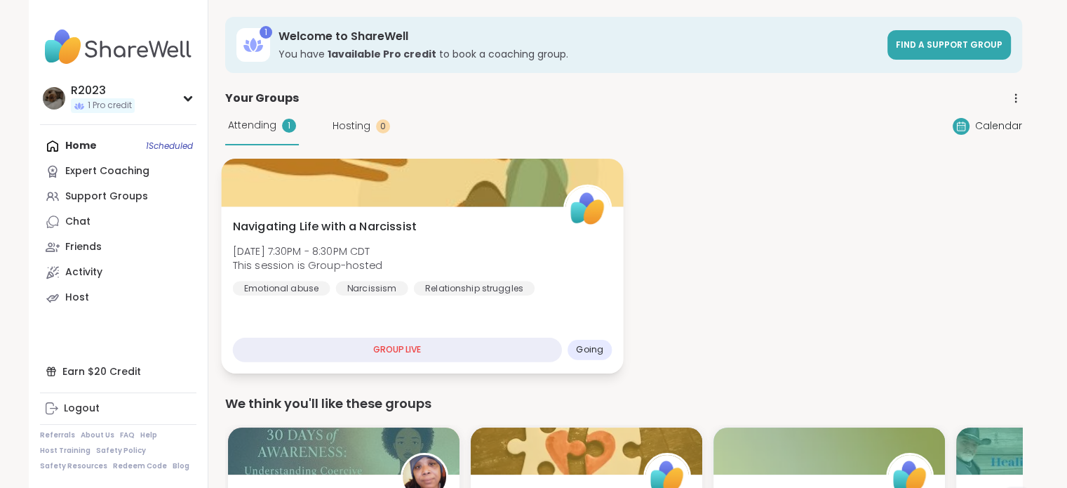
click at [455, 301] on div "Navigating Life with a Narcissist [DATE] 7:30PM - 8:30PM CDT This session is Gr…" at bounding box center [422, 289] width 402 height 167
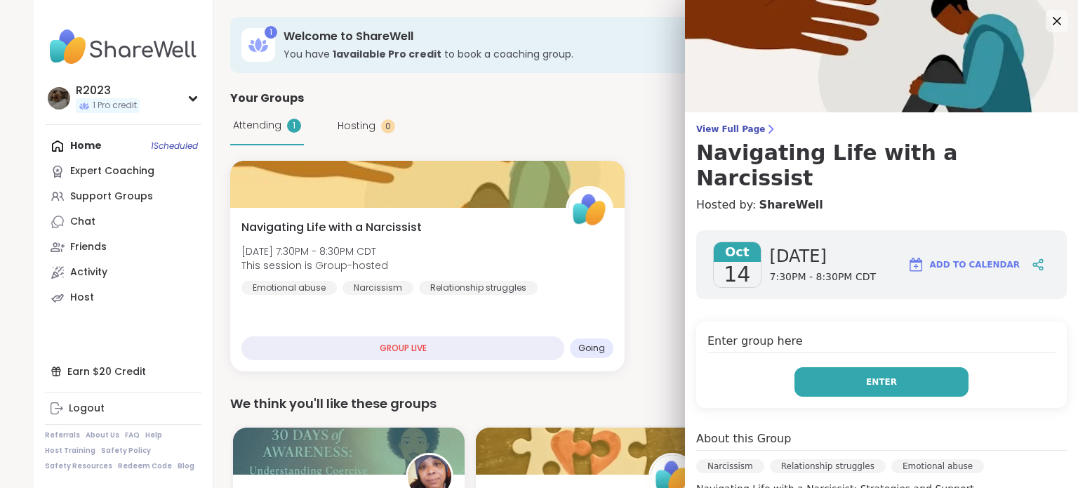
click at [867, 375] on span "Enter" at bounding box center [881, 381] width 31 height 13
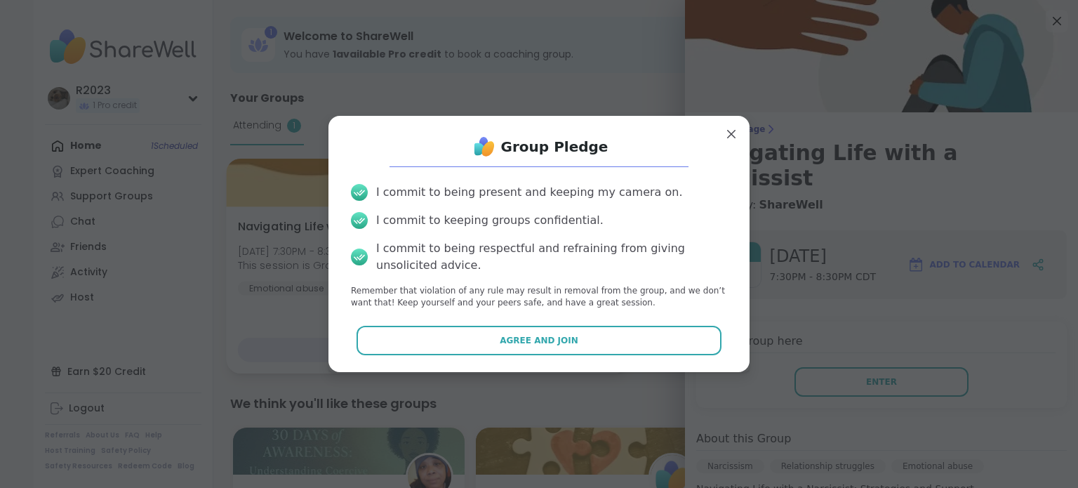
drag, startPoint x: 575, startPoint y: 328, endPoint x: 573, endPoint y: 336, distance: 8.7
click at [575, 329] on button "Agree and Join" at bounding box center [539, 340] width 366 height 29
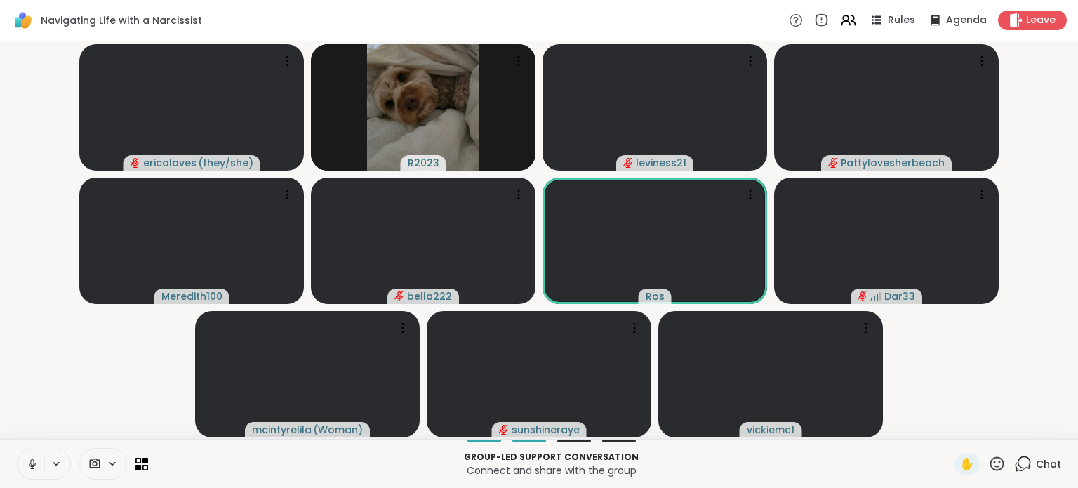
click at [27, 462] on icon at bounding box center [32, 464] width 13 height 13
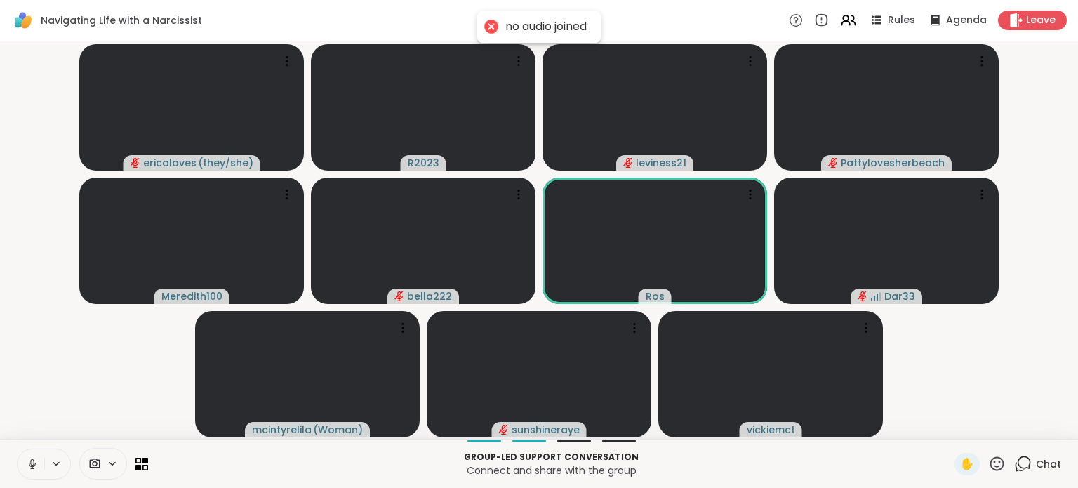
click at [35, 465] on icon at bounding box center [32, 464] width 13 height 13
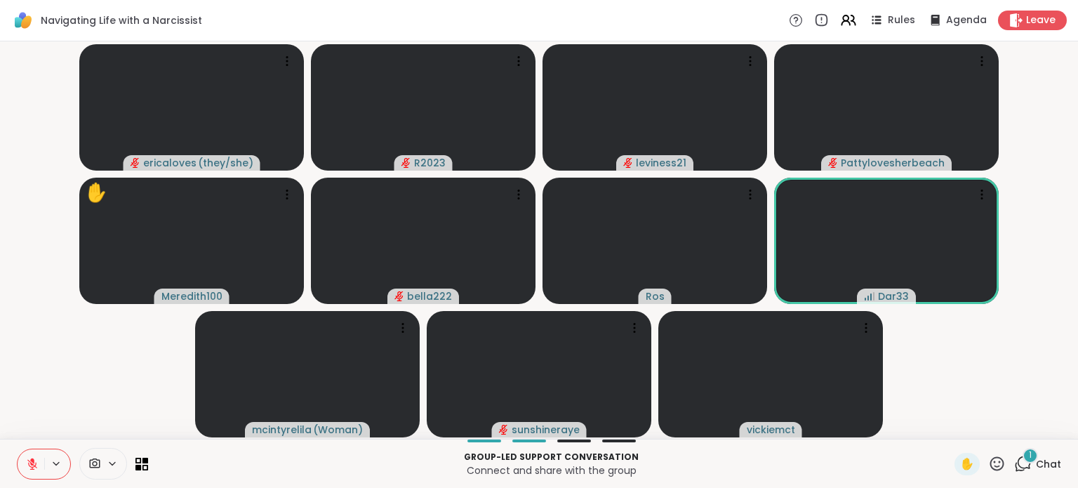
click at [1022, 458] on div "1" at bounding box center [1029, 455] width 15 height 15
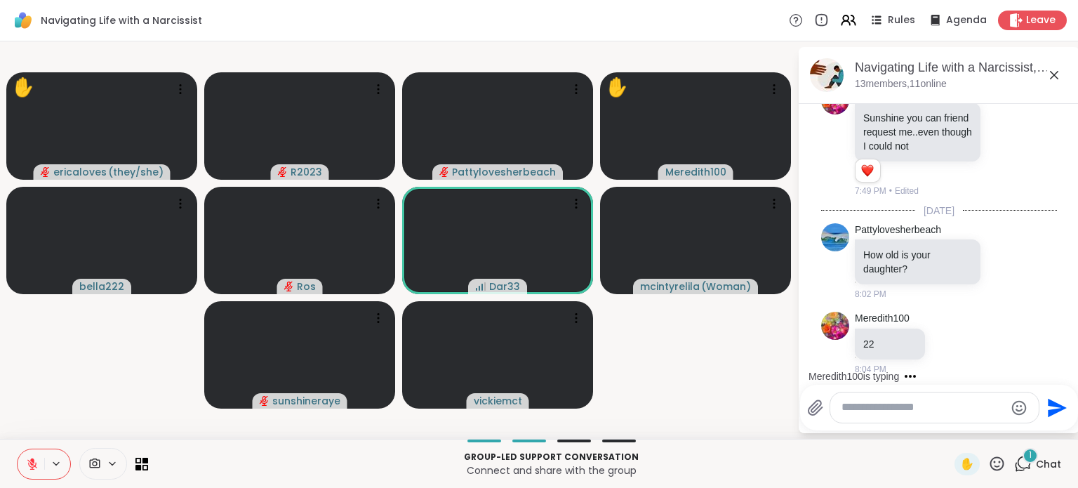
scroll to position [1143, 0]
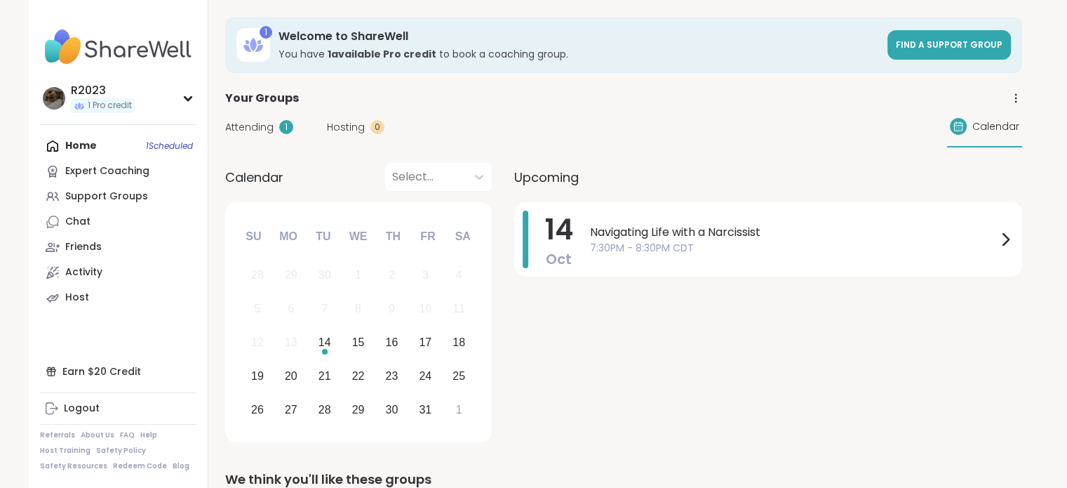
click at [261, 128] on span "Attending" at bounding box center [249, 127] width 48 height 15
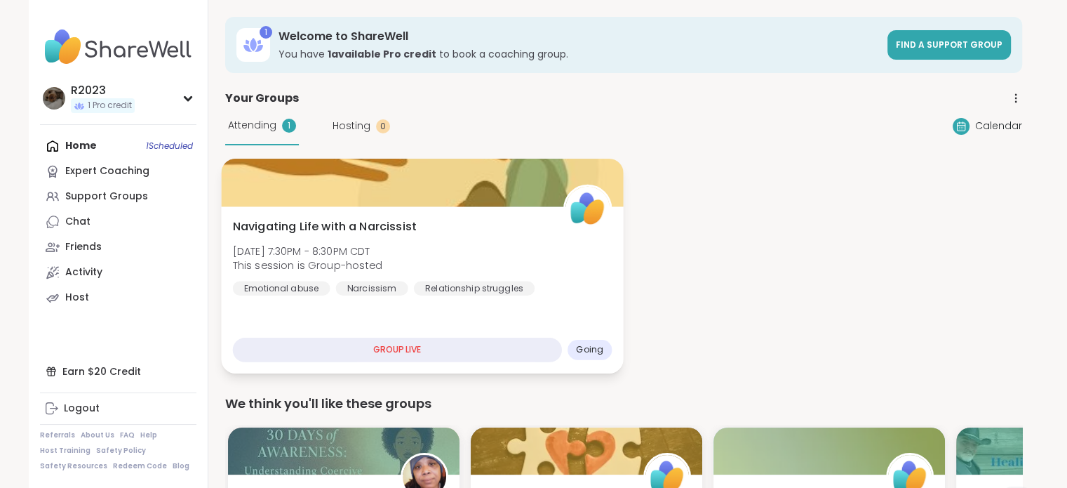
click at [468, 244] on div "Navigating Life with a Narcissist [DATE] 7:30PM - 8:30PM CDT This session is Gr…" at bounding box center [422, 256] width 380 height 77
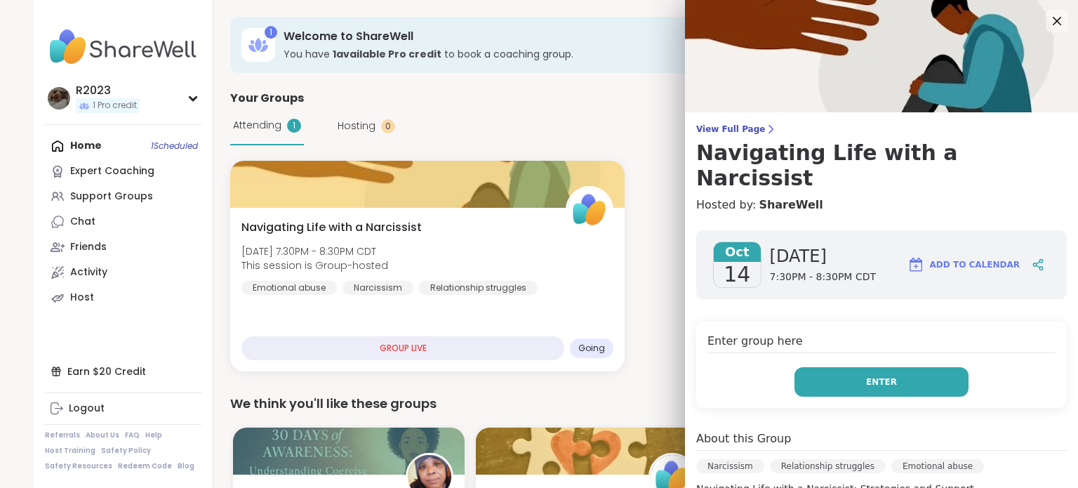
click at [882, 367] on button "Enter" at bounding box center [881, 381] width 174 height 29
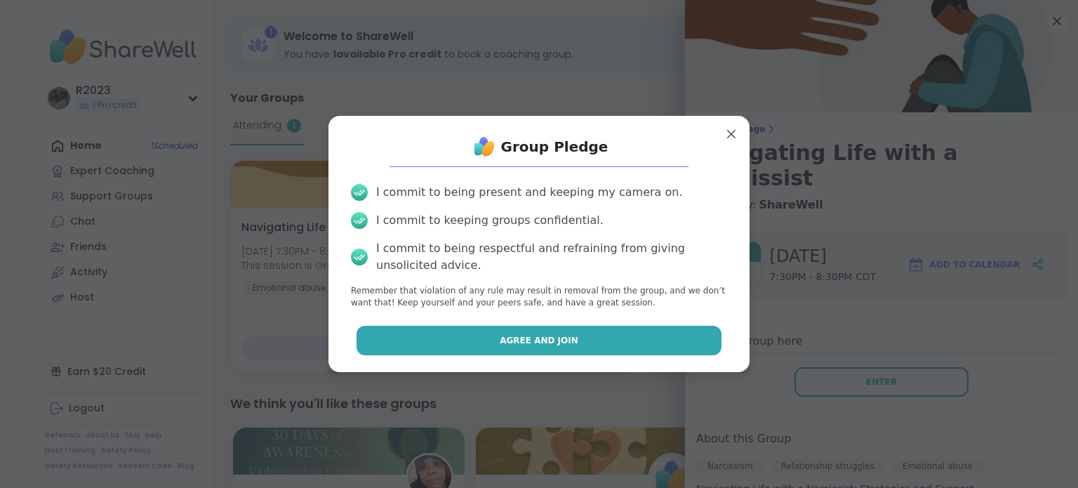
click at [542, 339] on span "Agree and Join" at bounding box center [539, 340] width 79 height 13
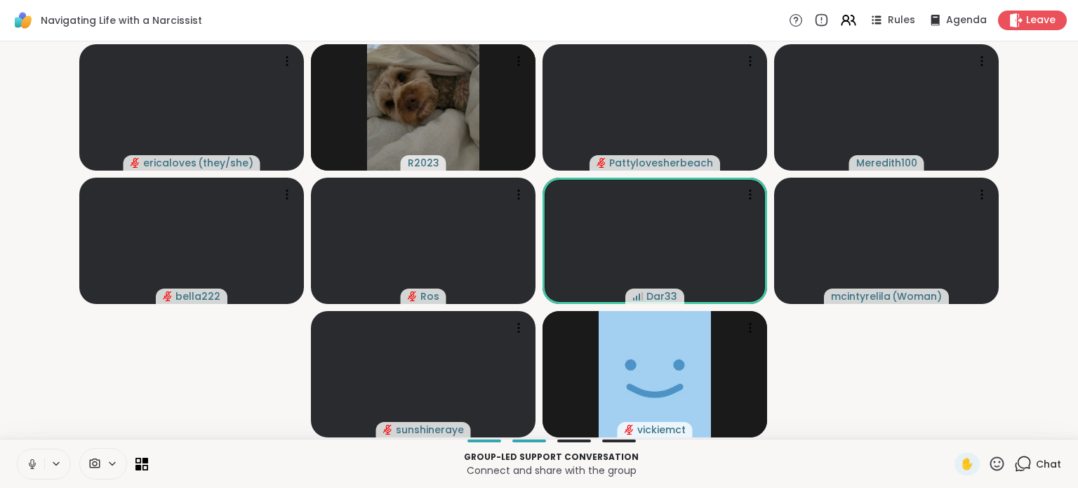
click at [37, 459] on icon at bounding box center [32, 464] width 13 height 13
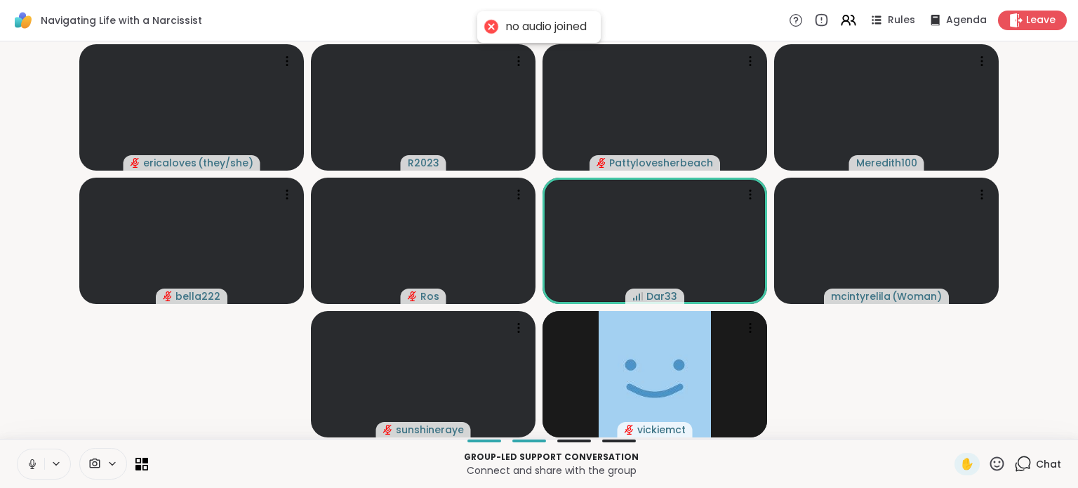
click at [33, 467] on icon at bounding box center [32, 464] width 13 height 13
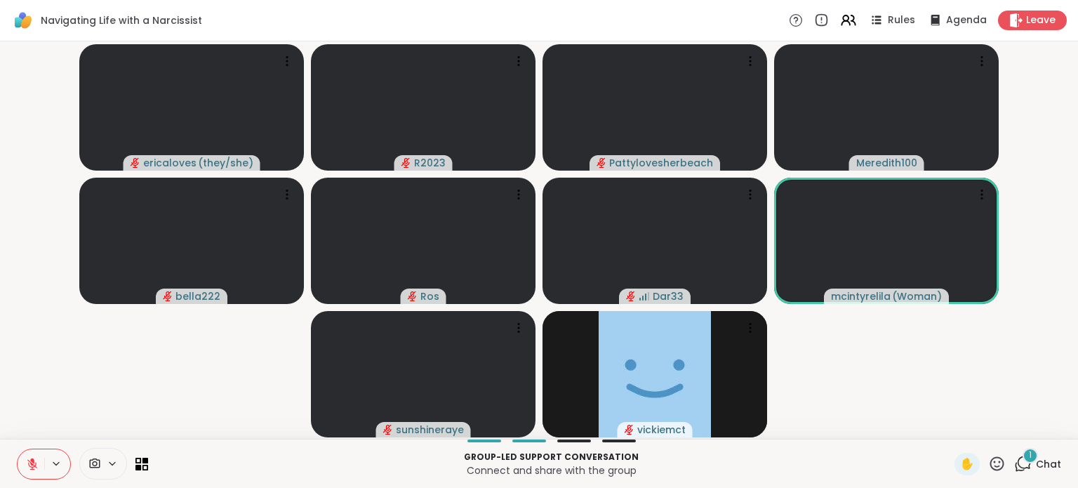
click at [1014, 463] on icon at bounding box center [1023, 464] width 18 height 18
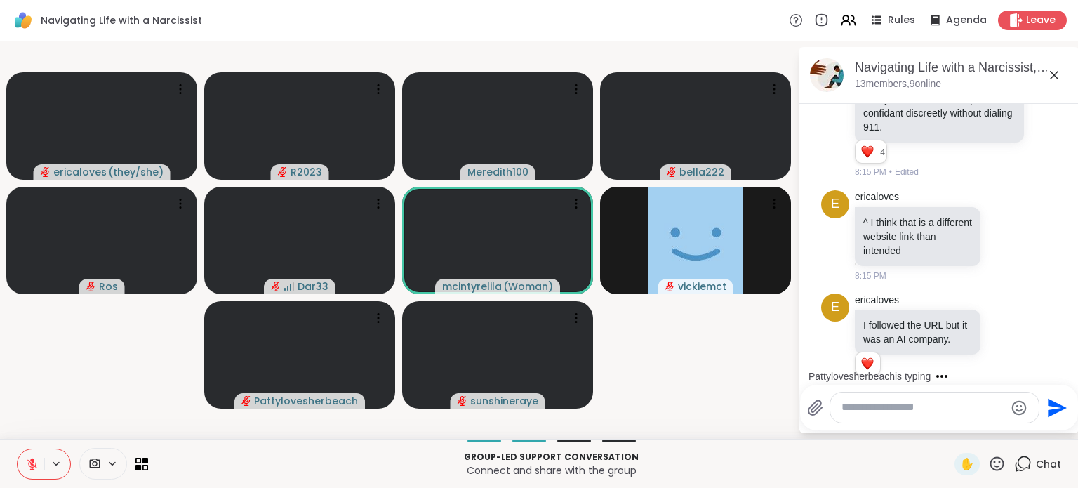
scroll to position [1955, 0]
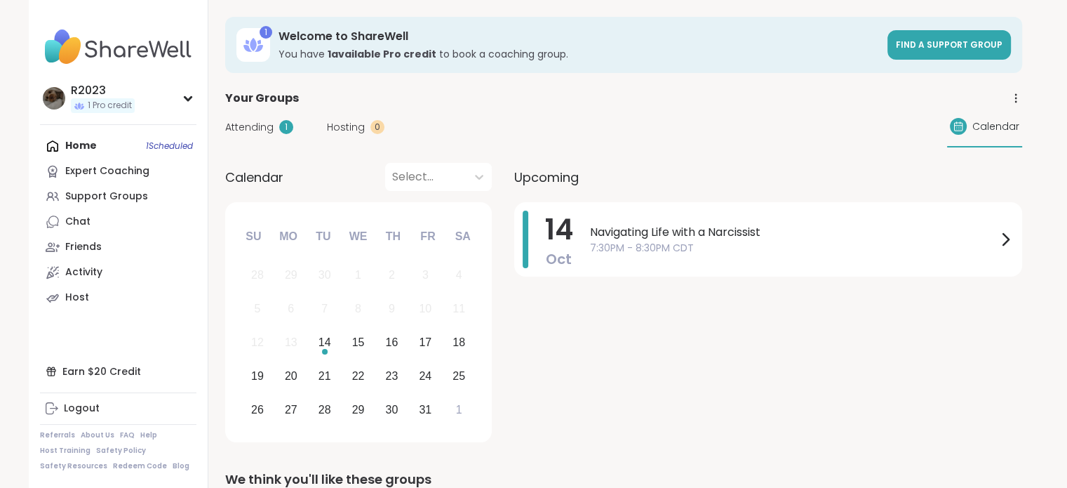
click at [283, 127] on div "1" at bounding box center [286, 127] width 14 height 14
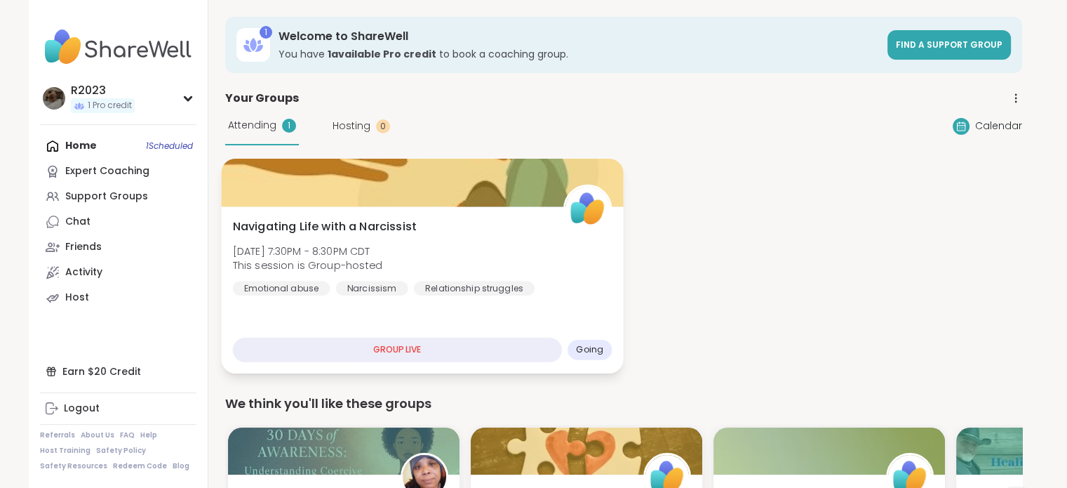
click at [531, 304] on div "Navigating Life with a Narcissist Tue, Oct 14 | 7:30PM - 8:30PM CDT This sessio…" at bounding box center [422, 289] width 402 height 167
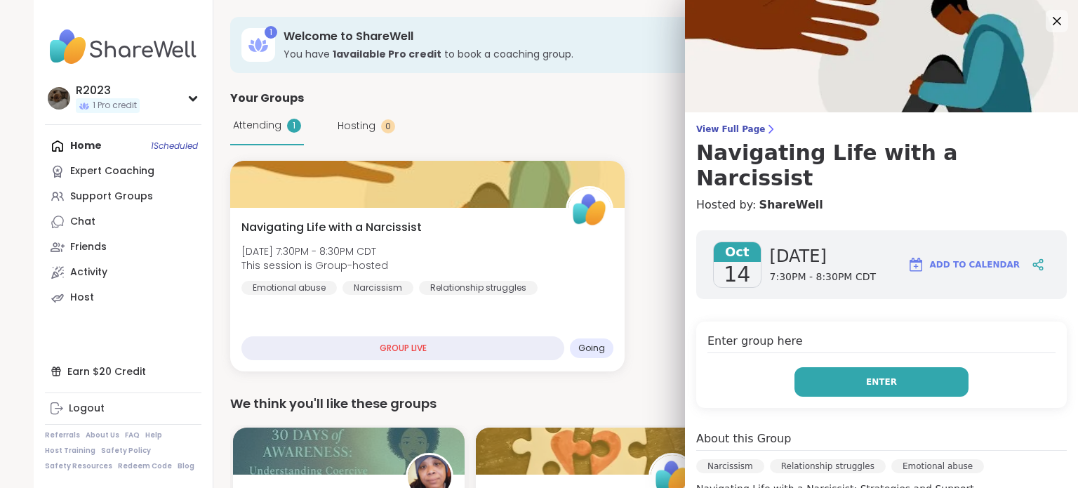
click at [872, 367] on button "Enter" at bounding box center [881, 381] width 174 height 29
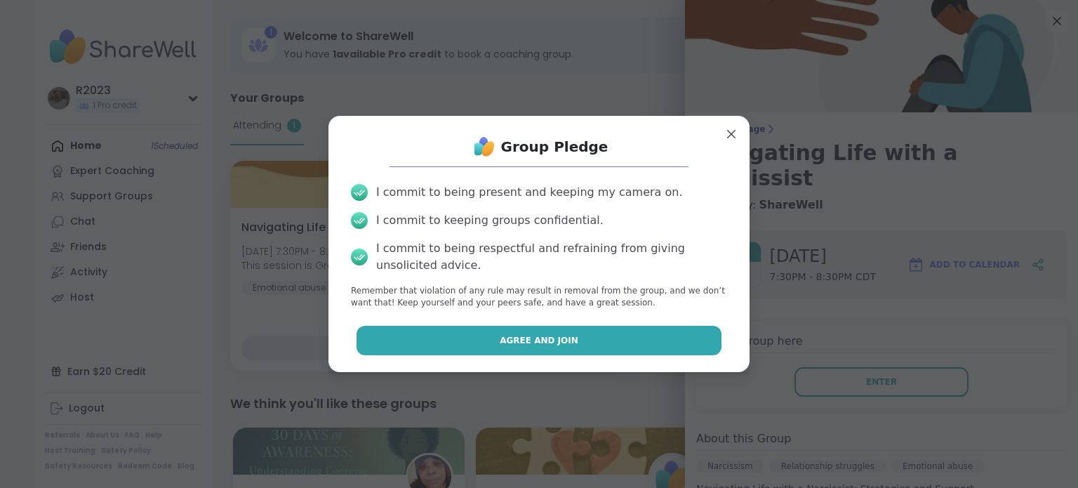
click at [570, 336] on button "Agree and Join" at bounding box center [539, 340] width 366 height 29
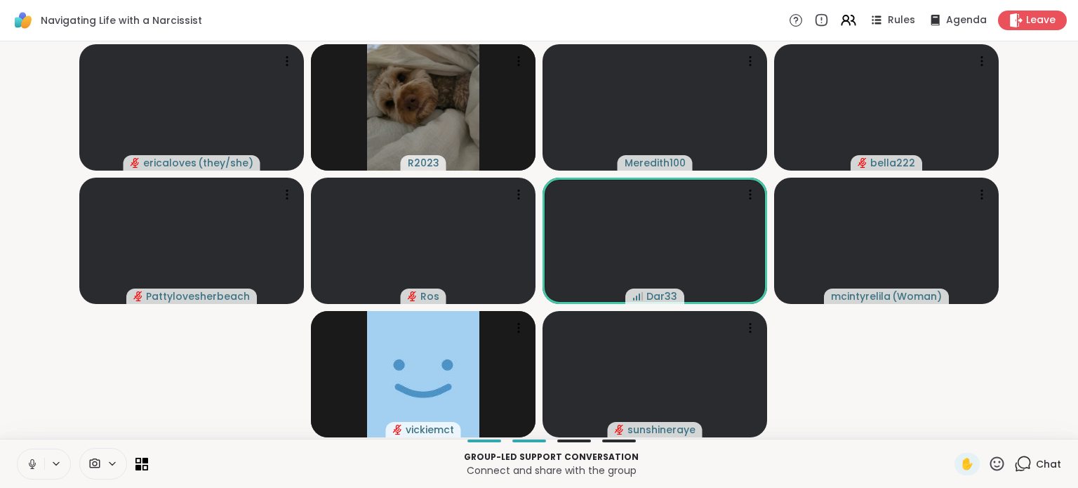
click at [30, 471] on button at bounding box center [31, 463] width 27 height 29
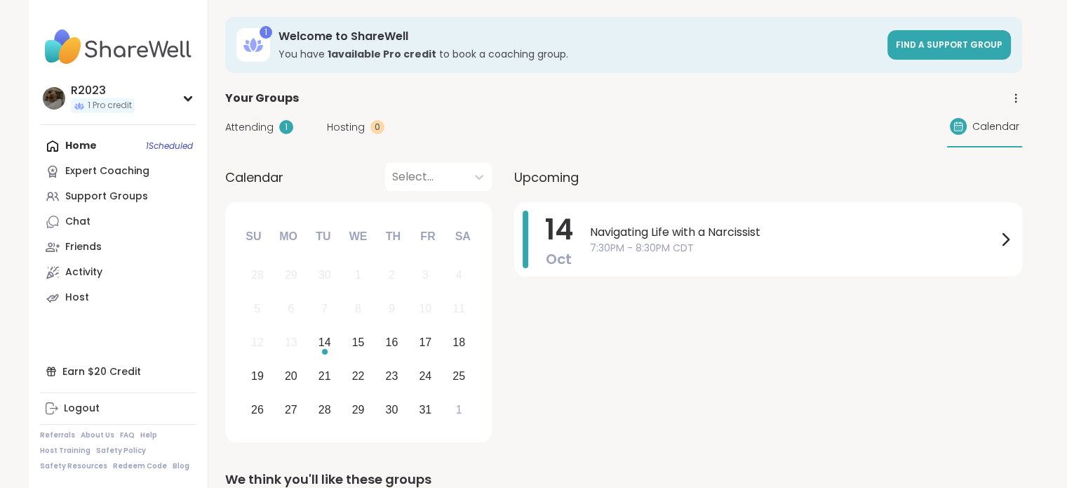
click at [275, 131] on div "Attending 1" at bounding box center [259, 127] width 68 height 15
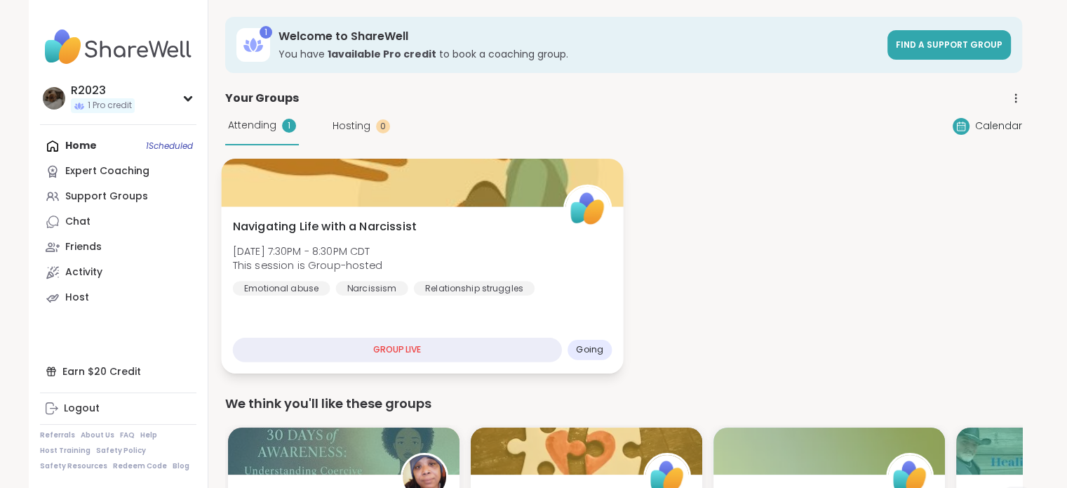
click at [474, 242] on div "Navigating Life with a Narcissist [DATE] 7:30PM - 8:30PM CDT This session is Gr…" at bounding box center [422, 256] width 380 height 77
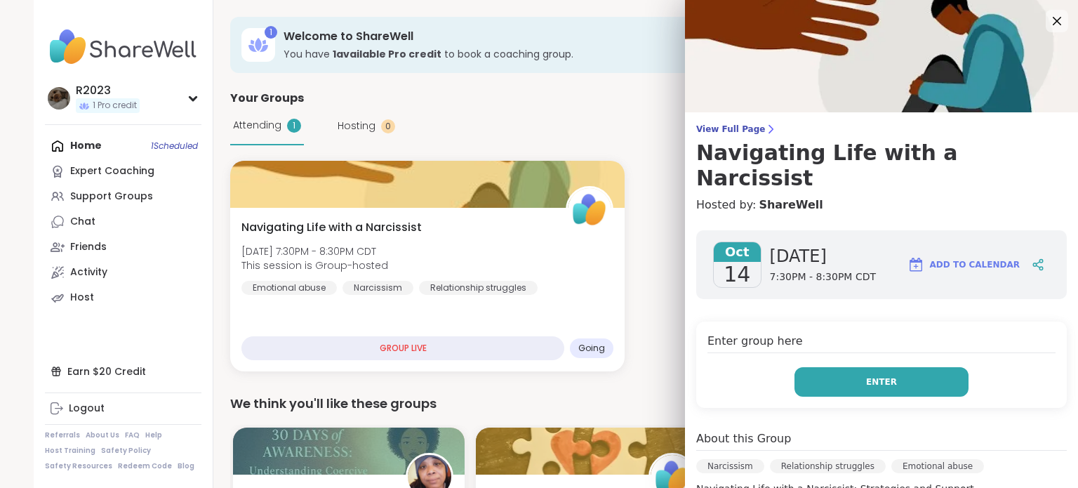
click at [866, 375] on span "Enter" at bounding box center [881, 381] width 31 height 13
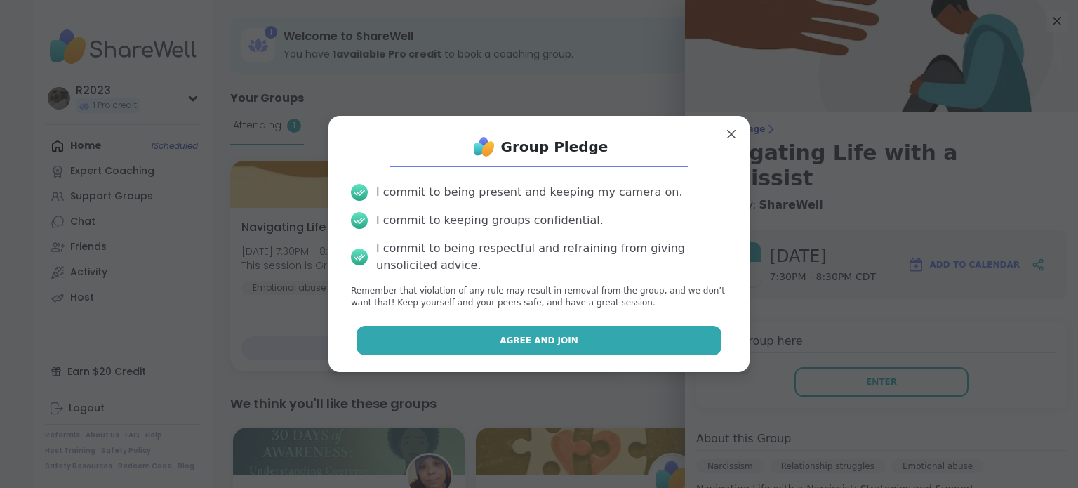
click at [612, 328] on button "Agree and Join" at bounding box center [539, 340] width 366 height 29
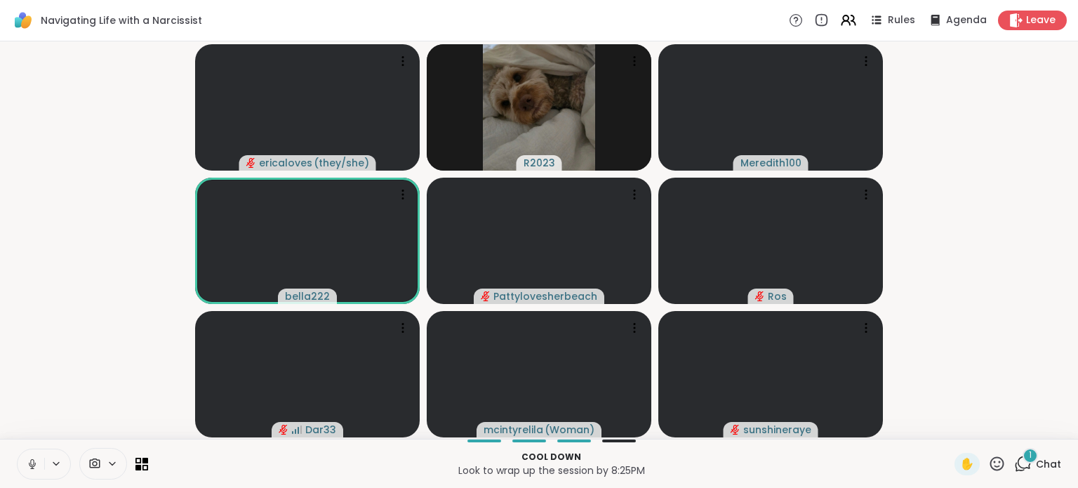
click at [28, 455] on button at bounding box center [31, 463] width 27 height 29
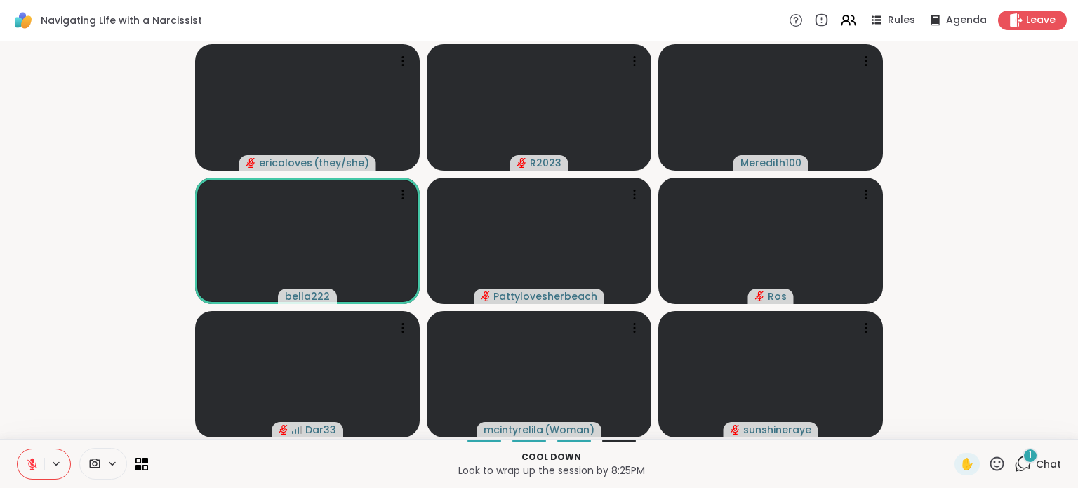
click at [1014, 462] on icon at bounding box center [1023, 464] width 18 height 18
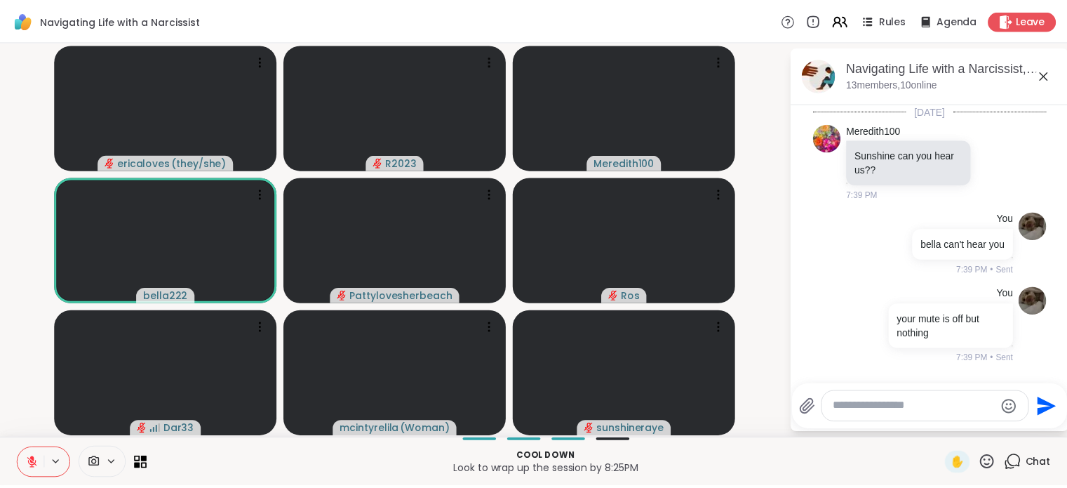
scroll to position [2097, 0]
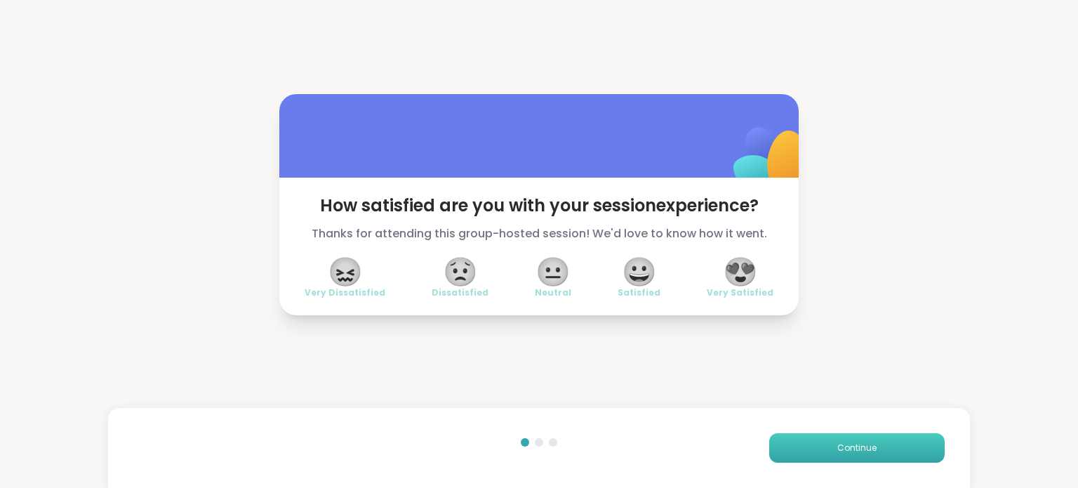
click at [873, 457] on button "Continue" at bounding box center [856, 447] width 175 height 29
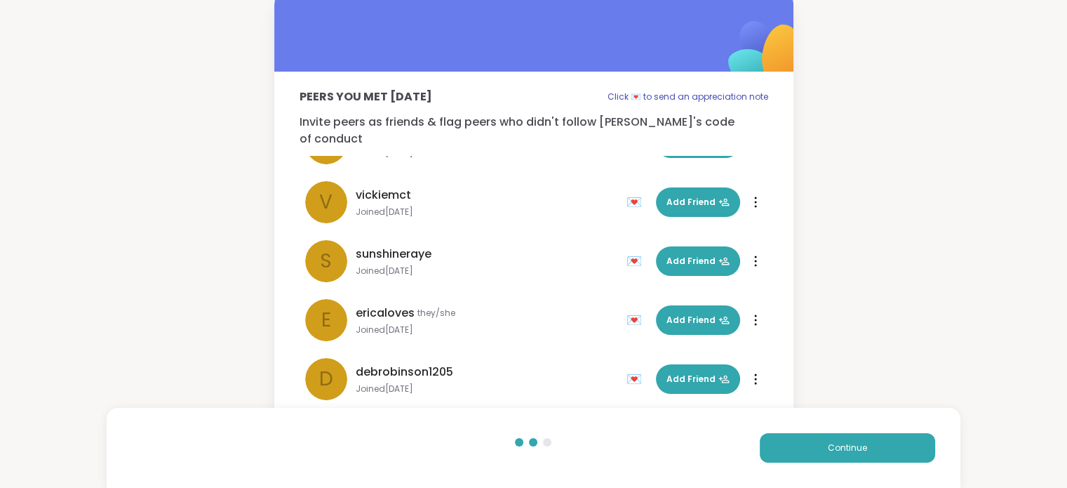
scroll to position [22, 0]
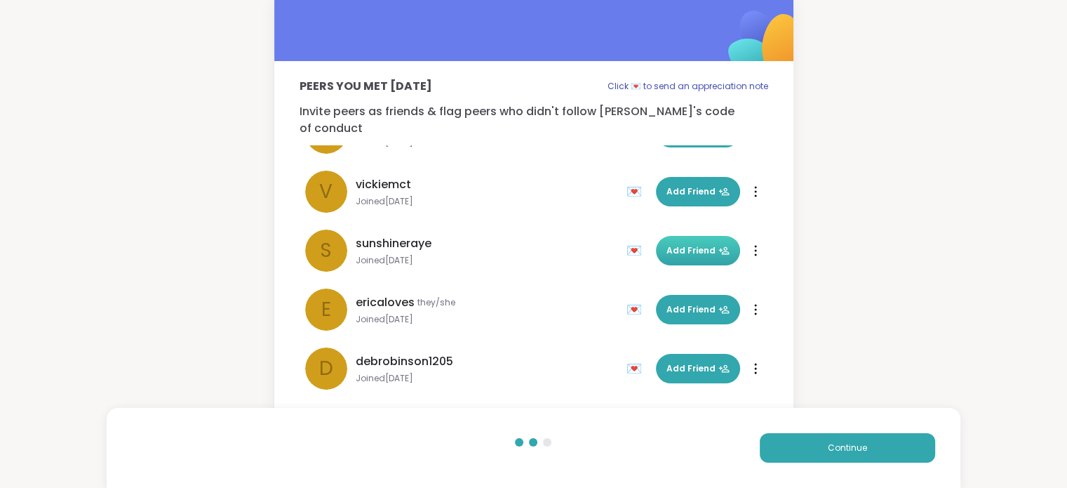
click at [690, 244] on span "Add Friend" at bounding box center [698, 250] width 63 height 13
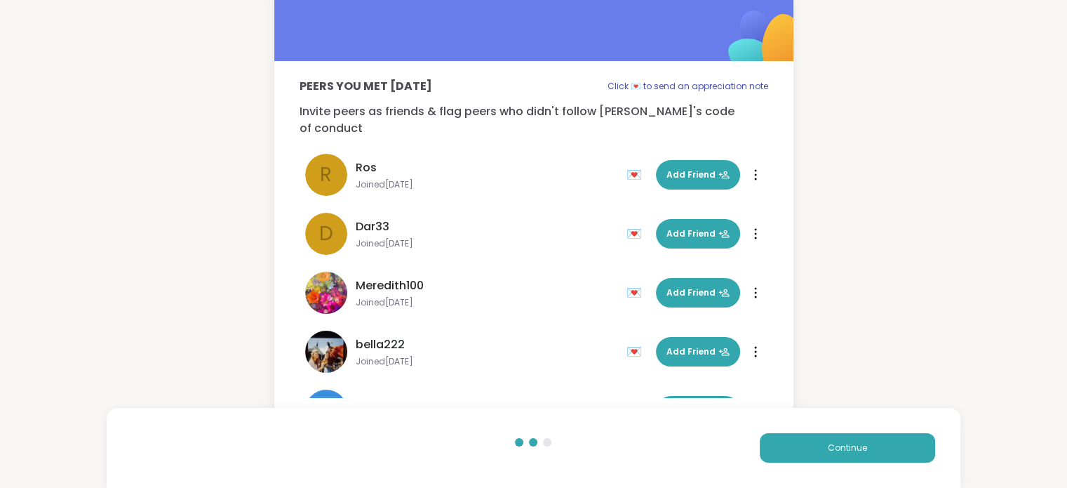
scroll to position [0, 0]
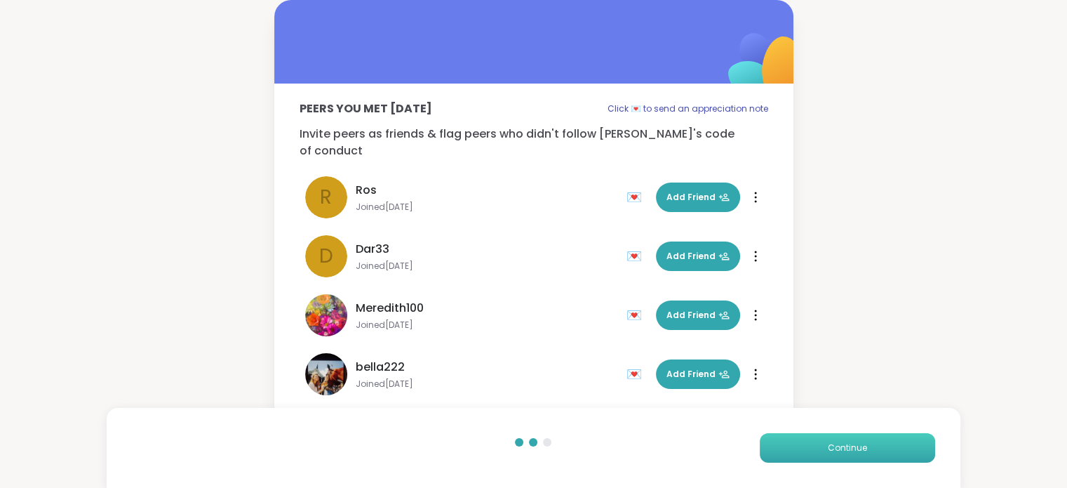
click at [846, 450] on span "Continue" at bounding box center [847, 447] width 39 height 13
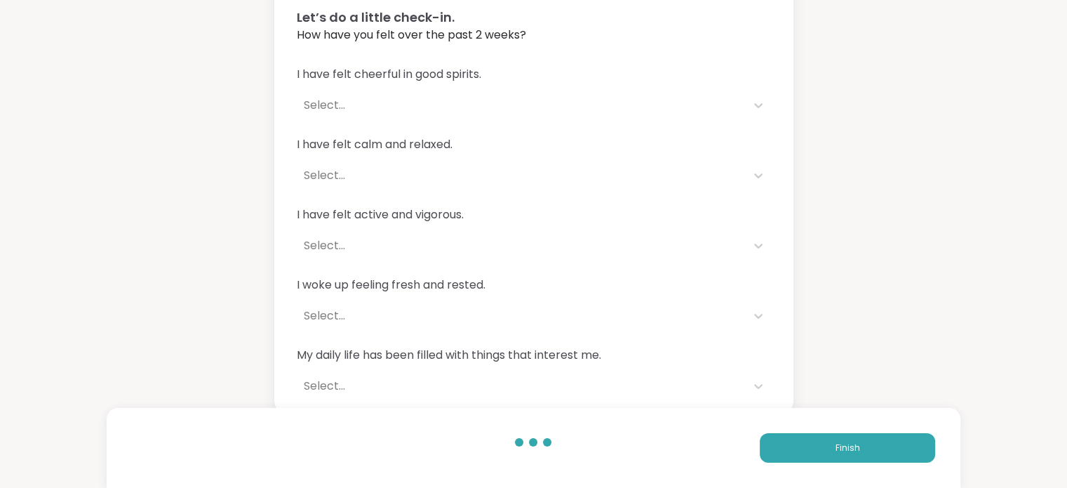
scroll to position [100, 0]
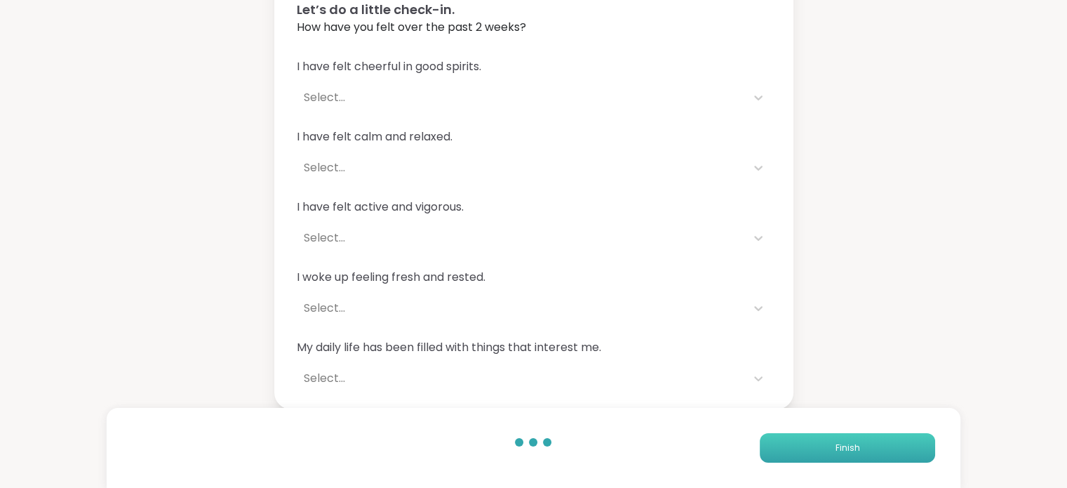
click at [834, 451] on button "Finish" at bounding box center [847, 447] width 175 height 29
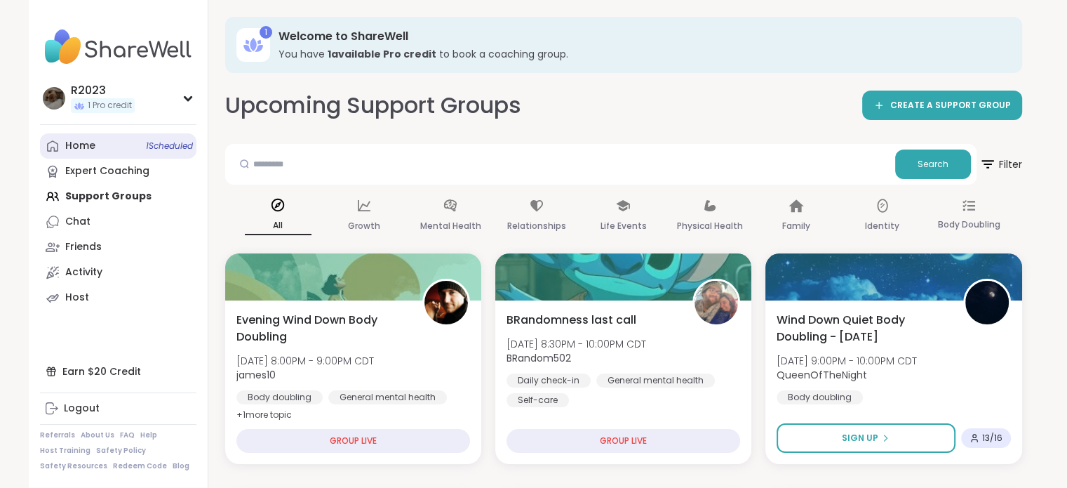
click at [146, 144] on span "1 Scheduled" at bounding box center [169, 145] width 47 height 11
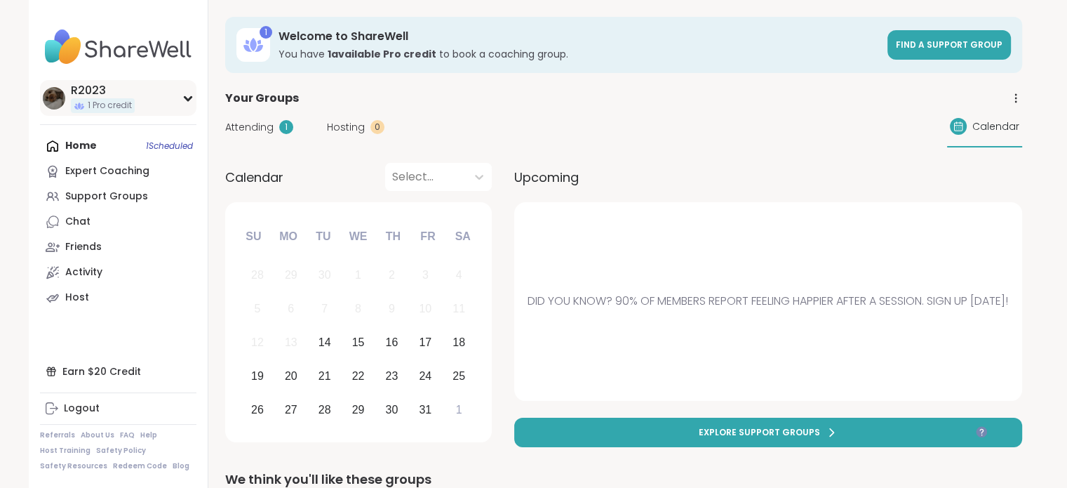
click at [93, 94] on div "R2023" at bounding box center [103, 90] width 64 height 15
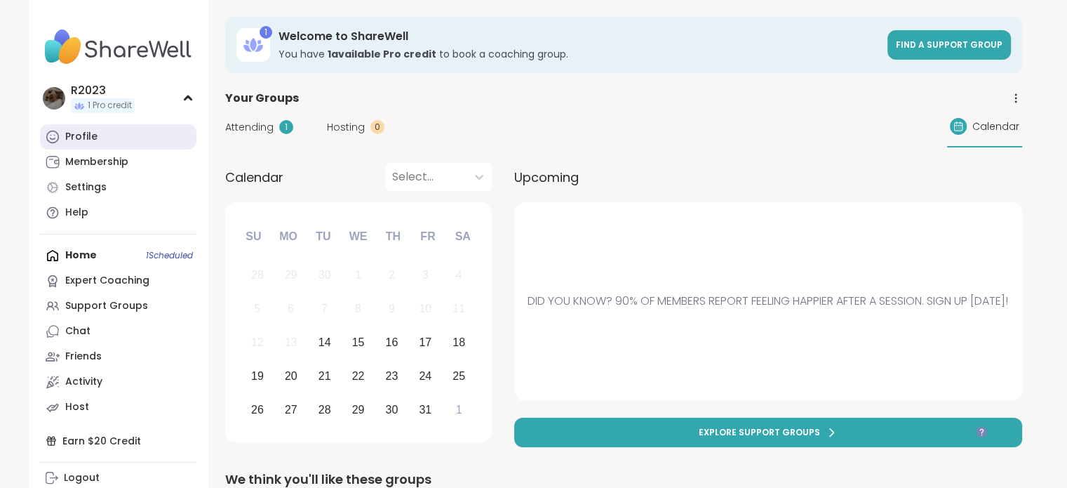
click at [99, 130] on link "Profile" at bounding box center [118, 136] width 156 height 25
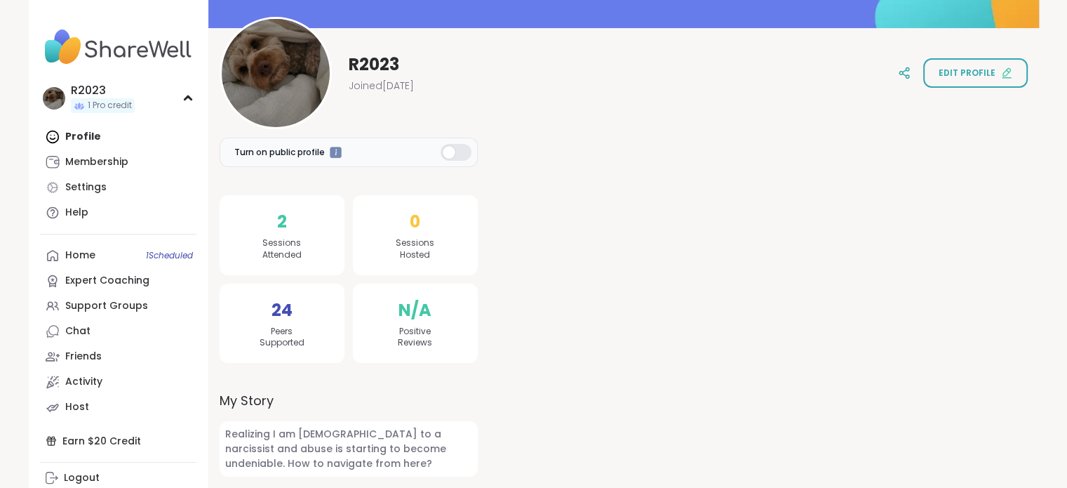
scroll to position [149, 0]
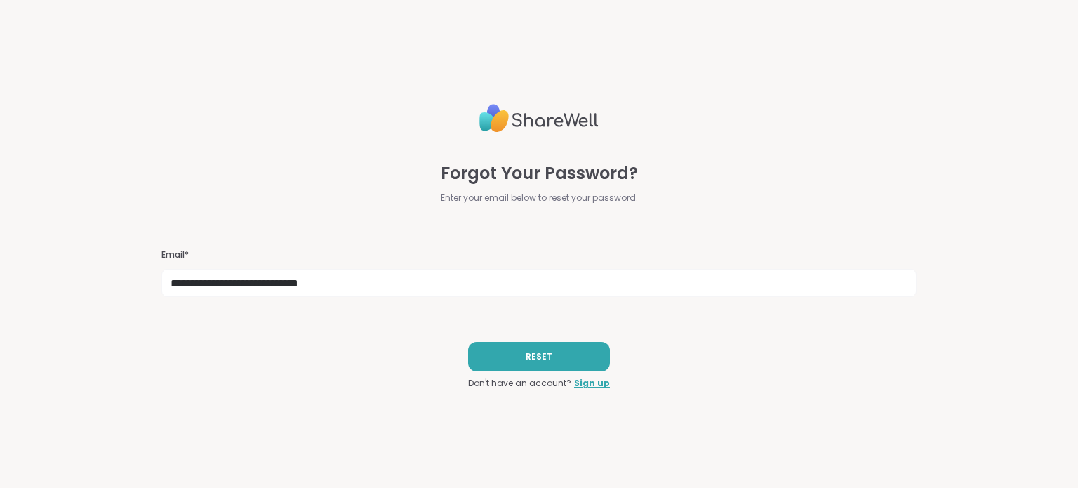
click at [848, 152] on div "Forgot Your Password? Enter your email below to reset your password." at bounding box center [538, 151] width 754 height 106
